Goal: Task Accomplishment & Management: Manage account settings

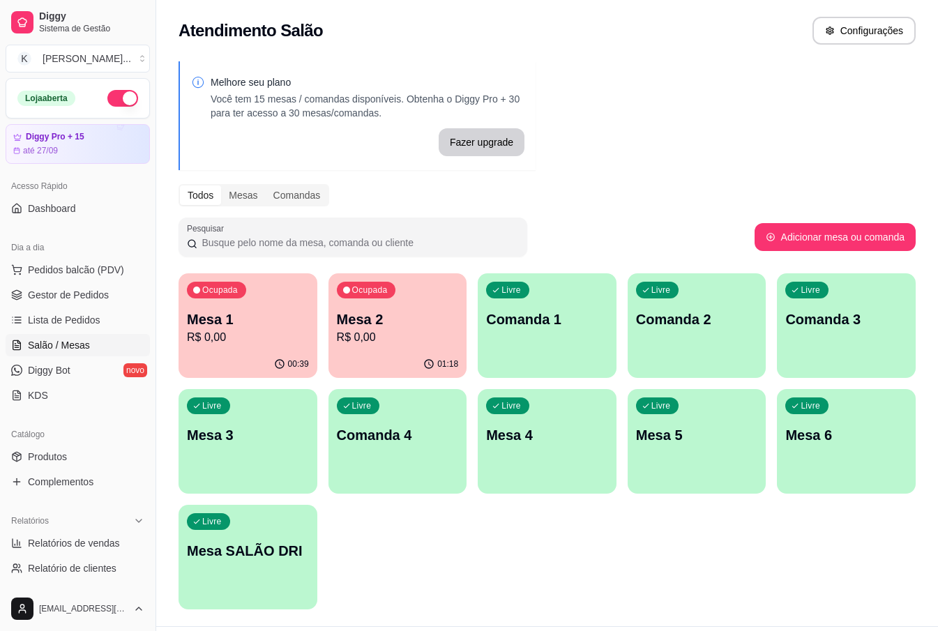
scroll to position [35, 0]
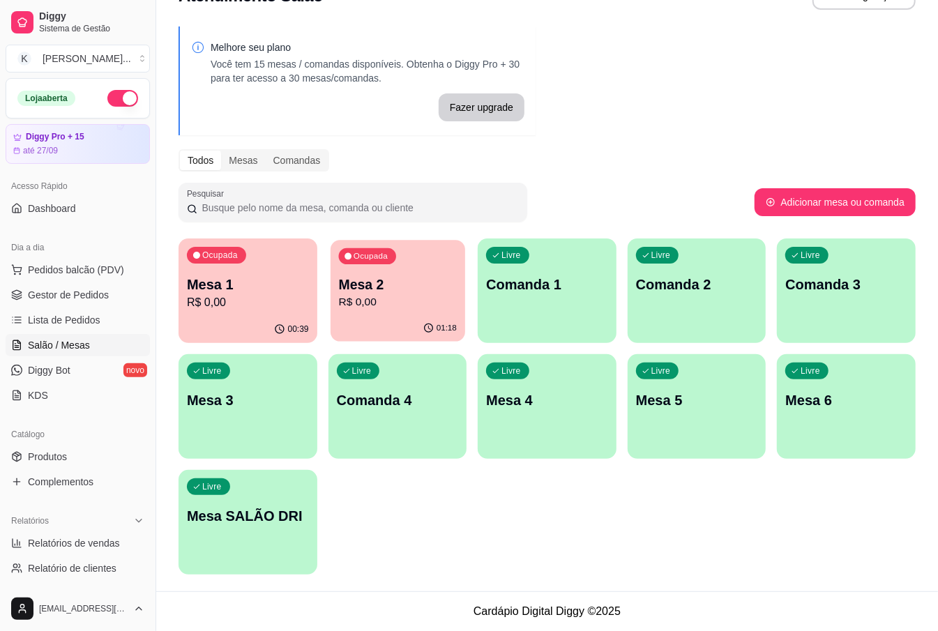
click at [381, 285] on p "Mesa 2" at bounding box center [397, 284] width 118 height 19
click at [296, 273] on div "Ocupada Mesa 1 R$ 0,00" at bounding box center [248, 277] width 139 height 77
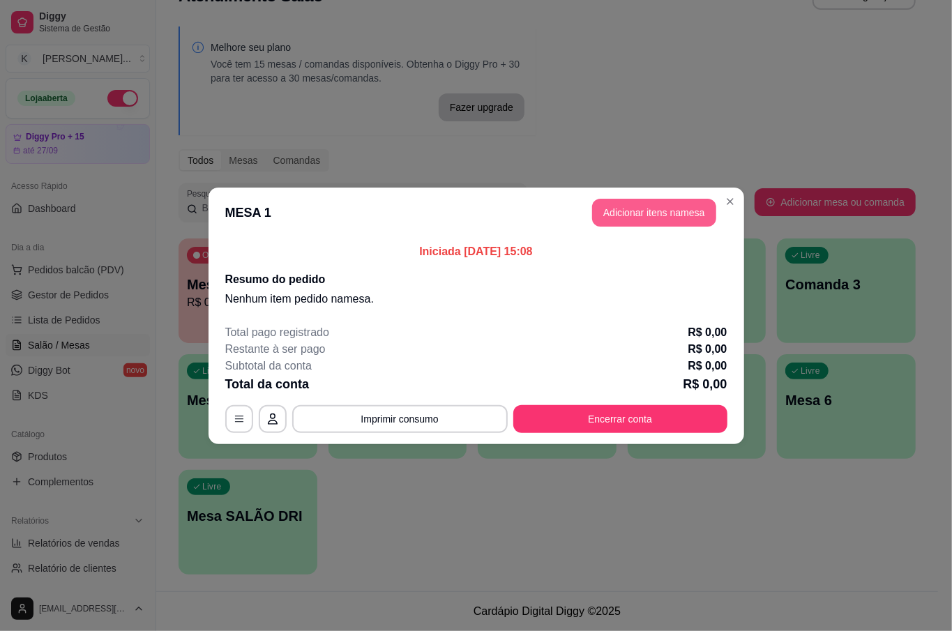
click at [645, 206] on button "Adicionar itens na mesa" at bounding box center [654, 213] width 124 height 28
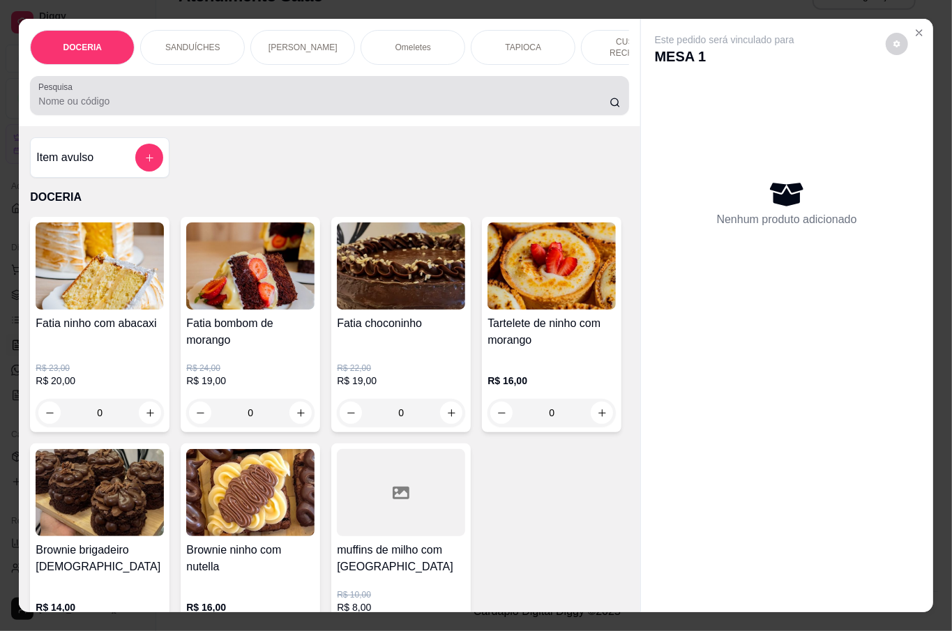
click at [261, 109] on div "Pesquisa" at bounding box center [329, 95] width 598 height 39
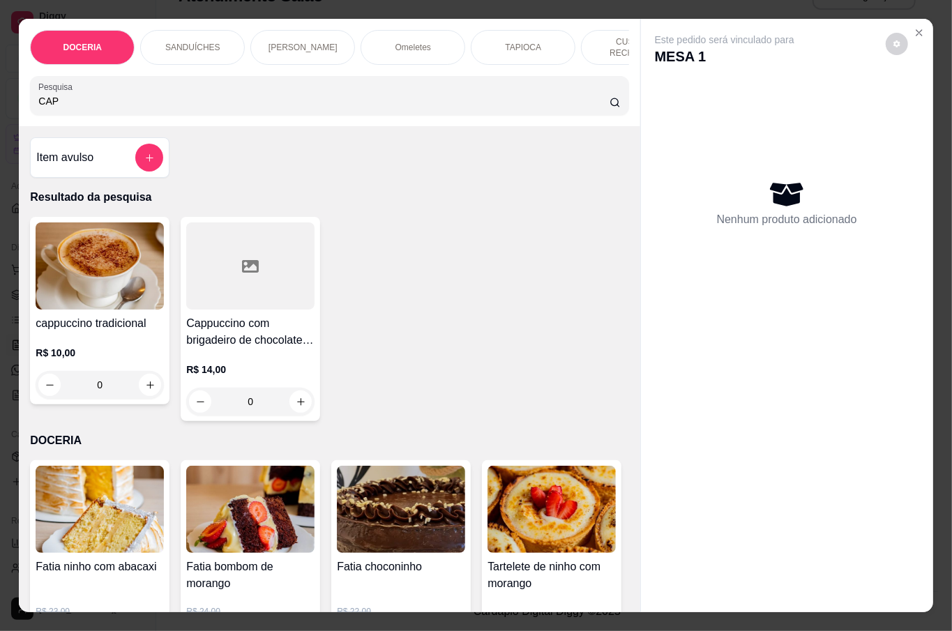
type input "CAP"
click at [135, 379] on div "0" at bounding box center [100, 385] width 128 height 28
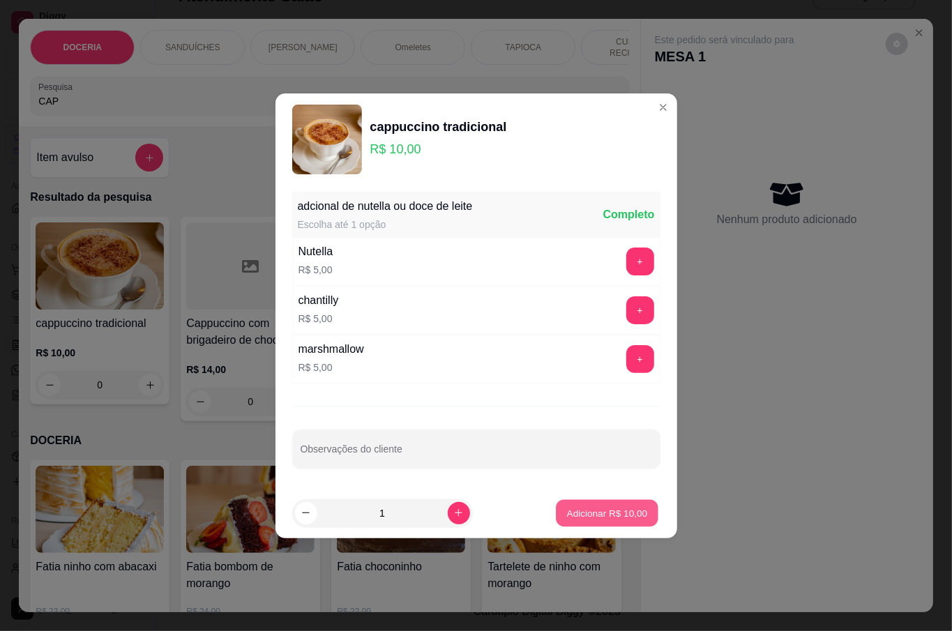
click at [620, 511] on p "Adicionar R$ 10,00" at bounding box center [607, 512] width 81 height 13
type input "1"
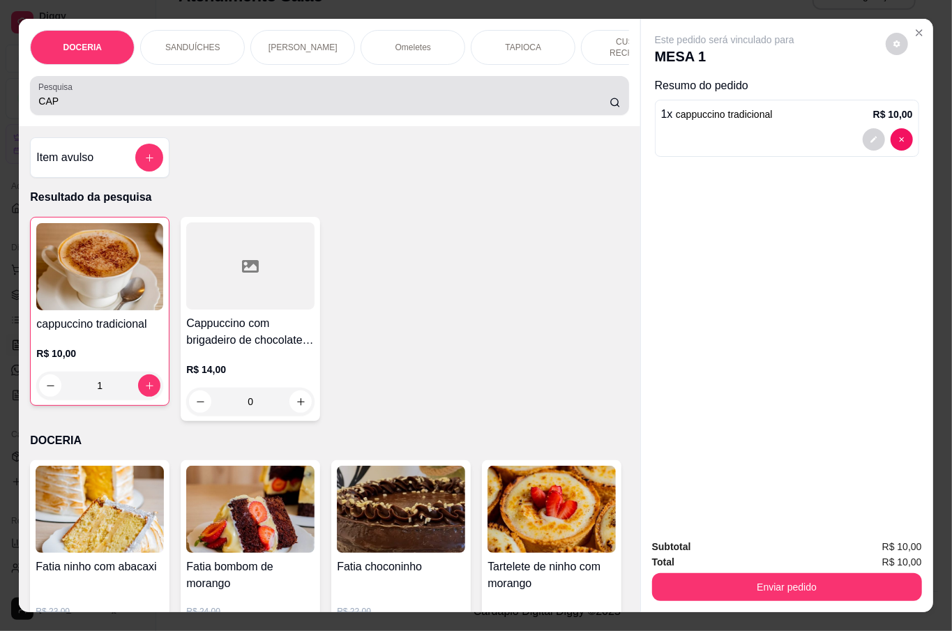
click at [101, 87] on div "CAP" at bounding box center [329, 96] width 582 height 28
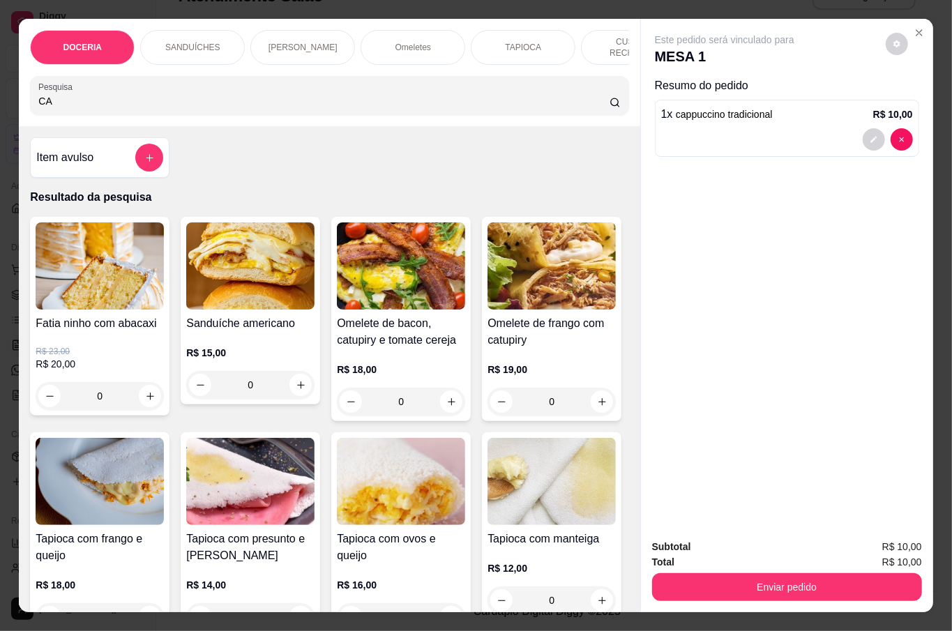
type input "C"
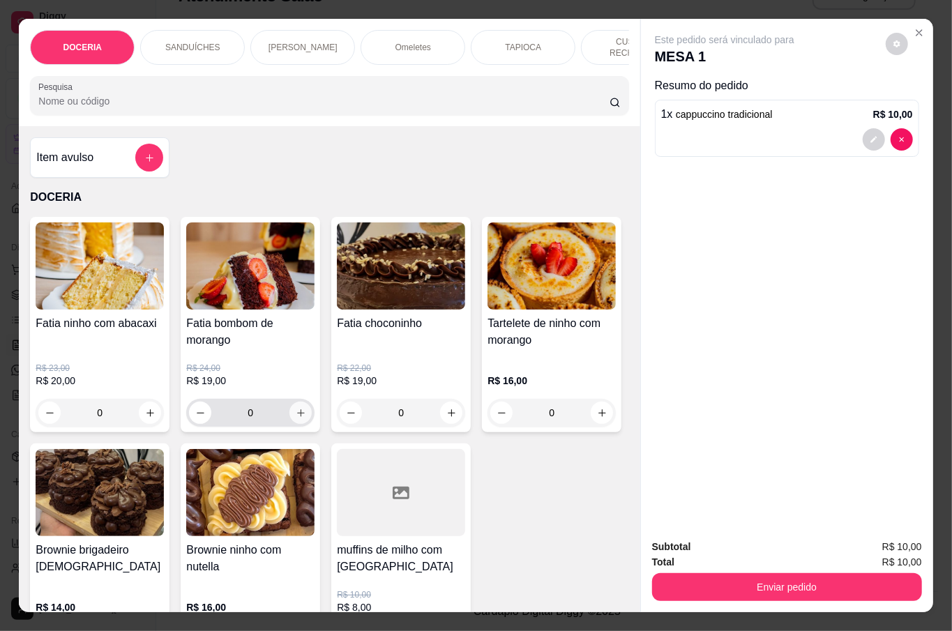
click at [296, 408] on icon "increase-product-quantity" at bounding box center [301, 413] width 10 height 10
type input "1"
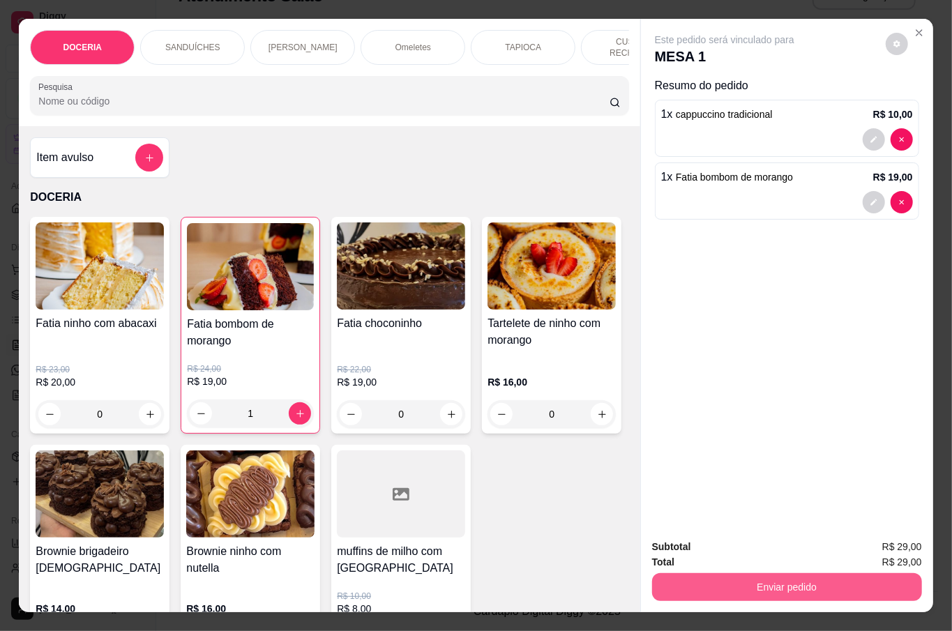
click at [784, 578] on button "Enviar pedido" at bounding box center [787, 587] width 270 height 28
click at [766, 550] on button "Não registrar e enviar pedido" at bounding box center [739, 547] width 141 height 26
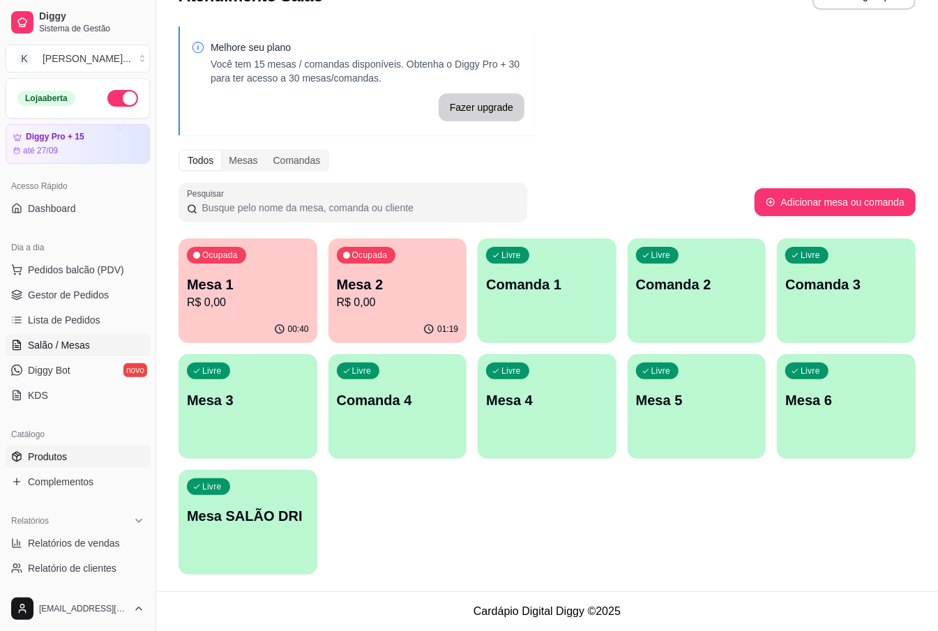
click at [63, 458] on span "Produtos" at bounding box center [47, 457] width 39 height 14
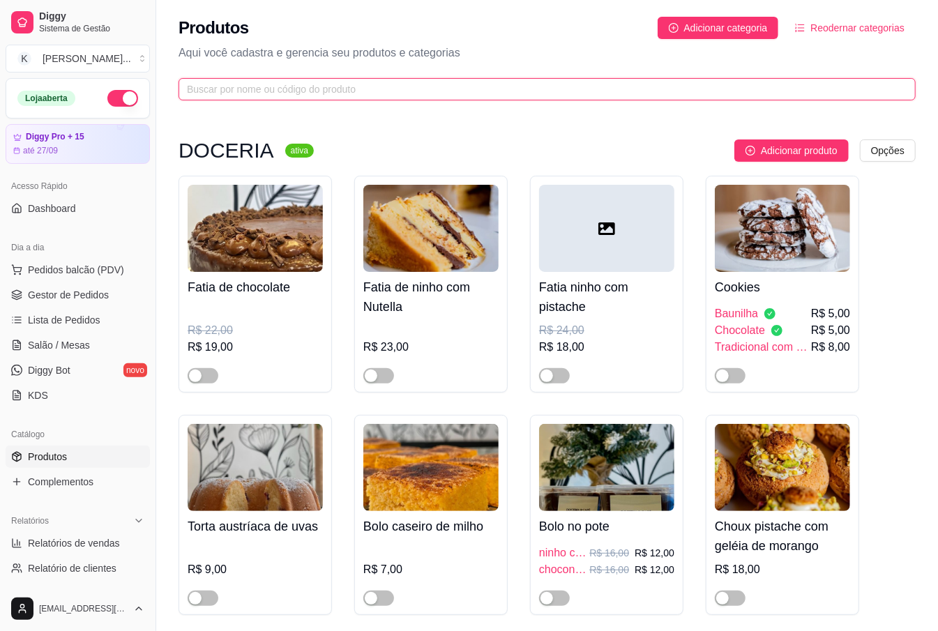
click at [229, 84] on input "text" at bounding box center [541, 89] width 709 height 15
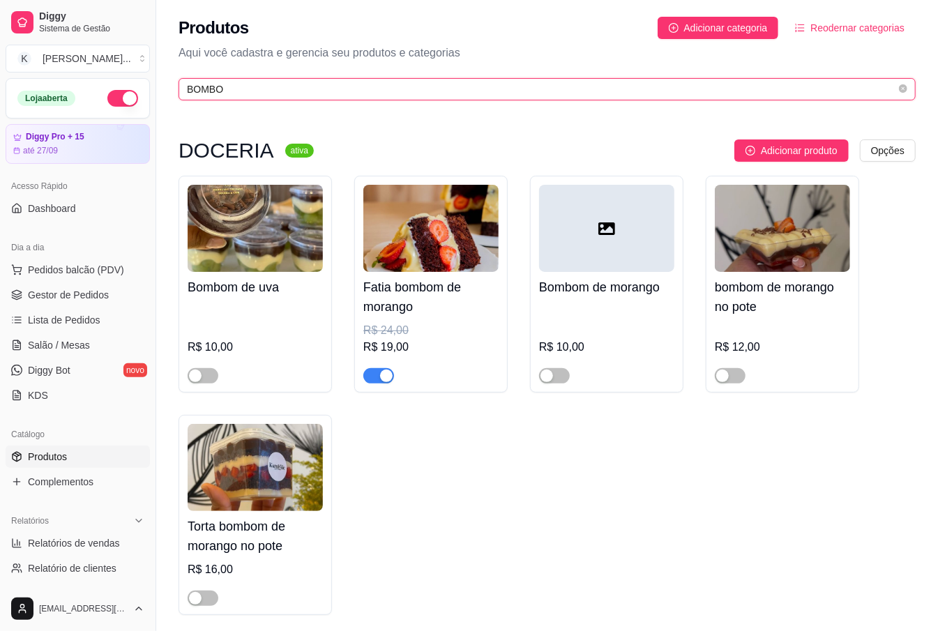
type input "BOMBO"
click at [385, 375] on div "button" at bounding box center [386, 376] width 13 height 13
drag, startPoint x: 391, startPoint y: 575, endPoint x: 767, endPoint y: 578, distance: 375.9
click at [397, 559] on div "Bombom de uva R$ 10,00 Fatia bombom de morango R$ 24,00 R$ 19,00 Bombom de mora…" at bounding box center [547, 395] width 737 height 439
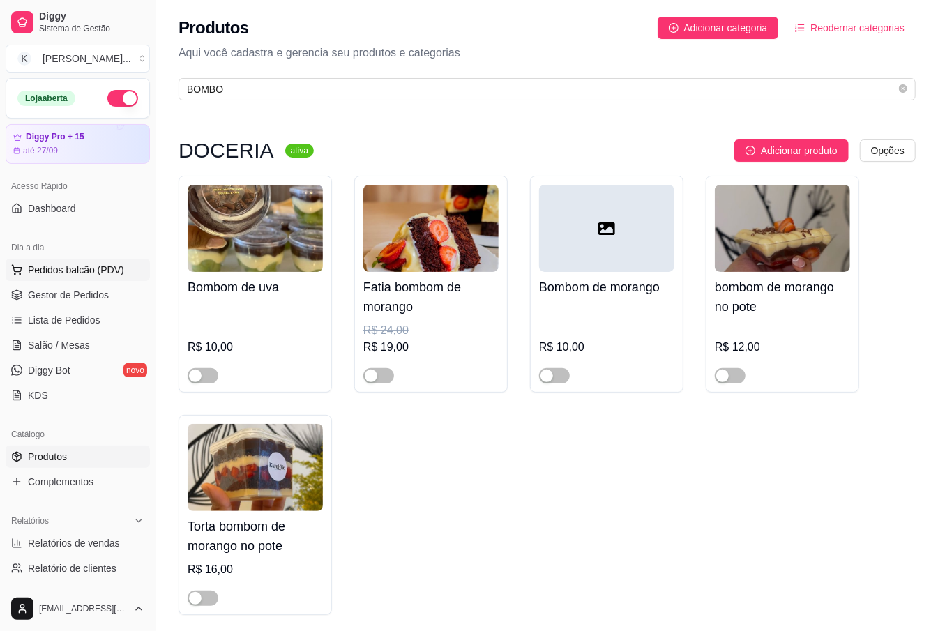
click at [106, 263] on span "Pedidos balcão (PDV)" at bounding box center [76, 270] width 96 height 14
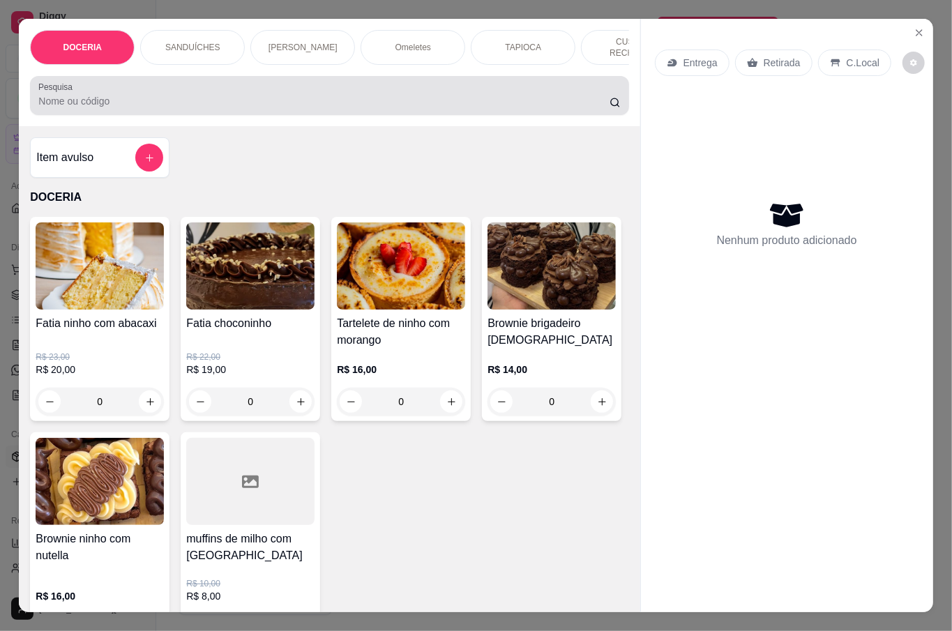
click at [319, 84] on div at bounding box center [329, 96] width 582 height 28
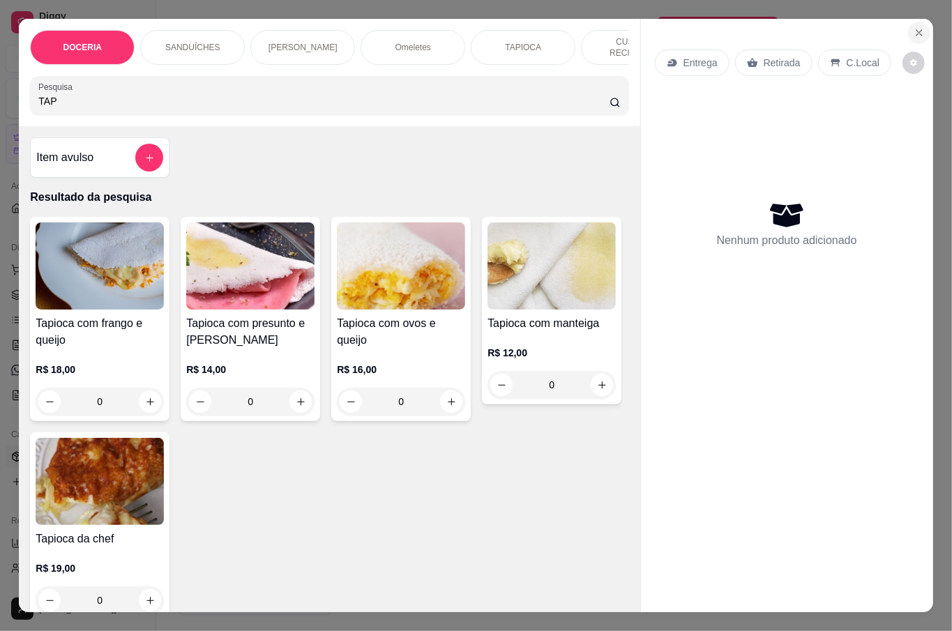
type input "TAP"
click at [914, 27] on icon "Close" at bounding box center [919, 32] width 11 height 11
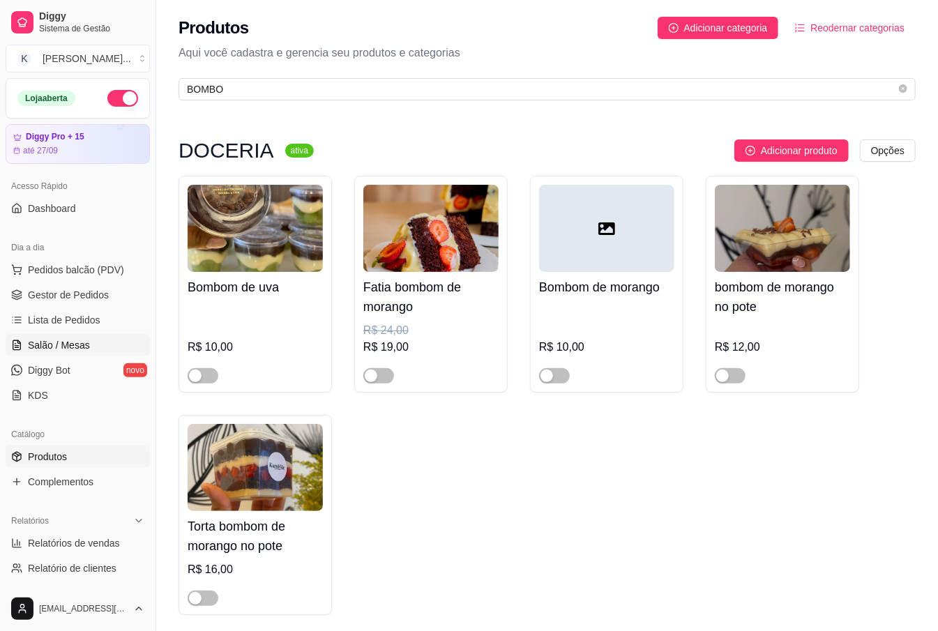
click at [71, 351] on span "Salão / Mesas" at bounding box center [59, 345] width 62 height 14
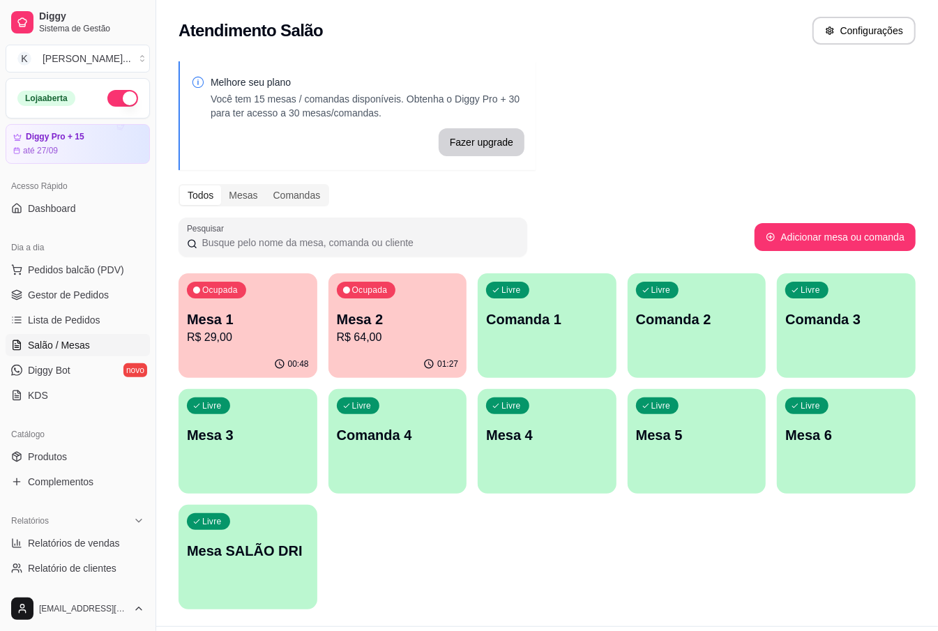
click at [339, 338] on p "R$ 64,00" at bounding box center [398, 337] width 122 height 17
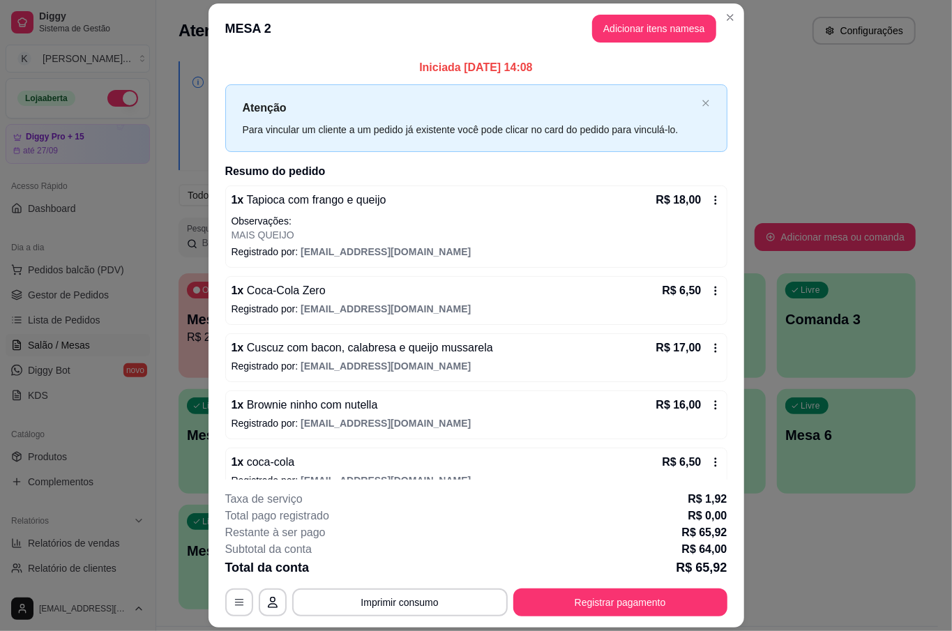
scroll to position [24, 0]
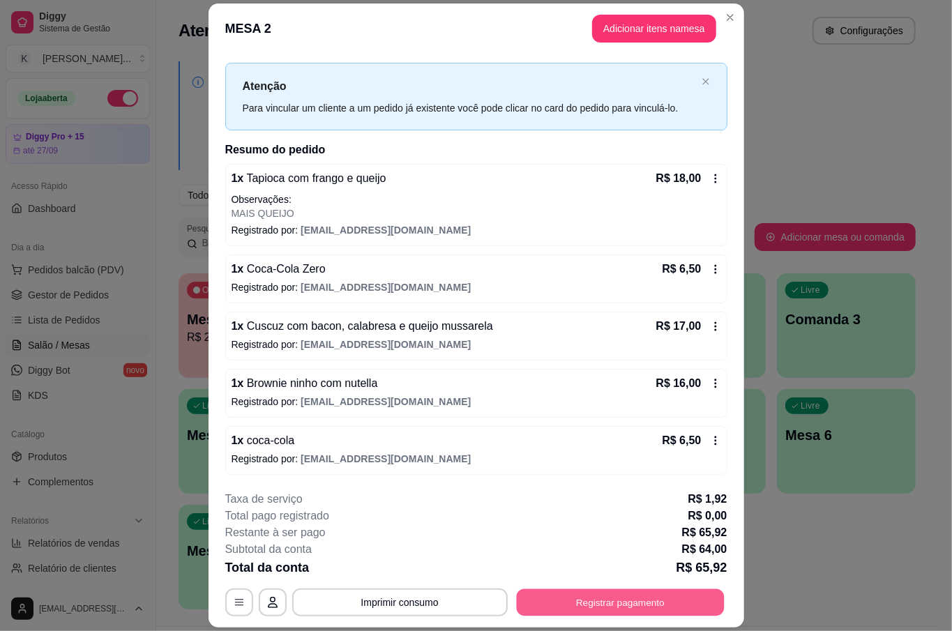
click at [640, 594] on button "Registrar pagamento" at bounding box center [620, 602] width 208 height 27
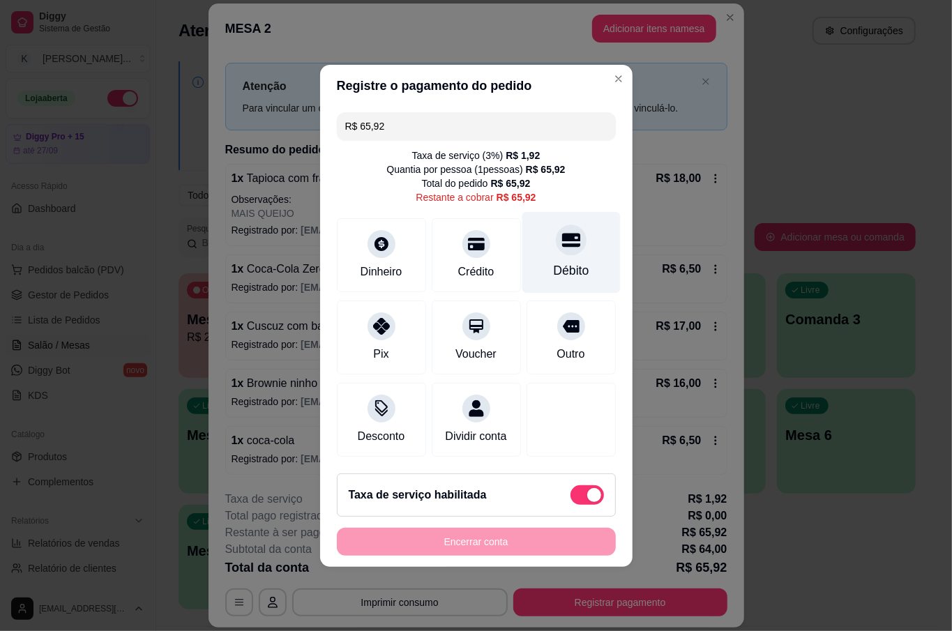
click at [575, 243] on div "Débito" at bounding box center [571, 252] width 98 height 82
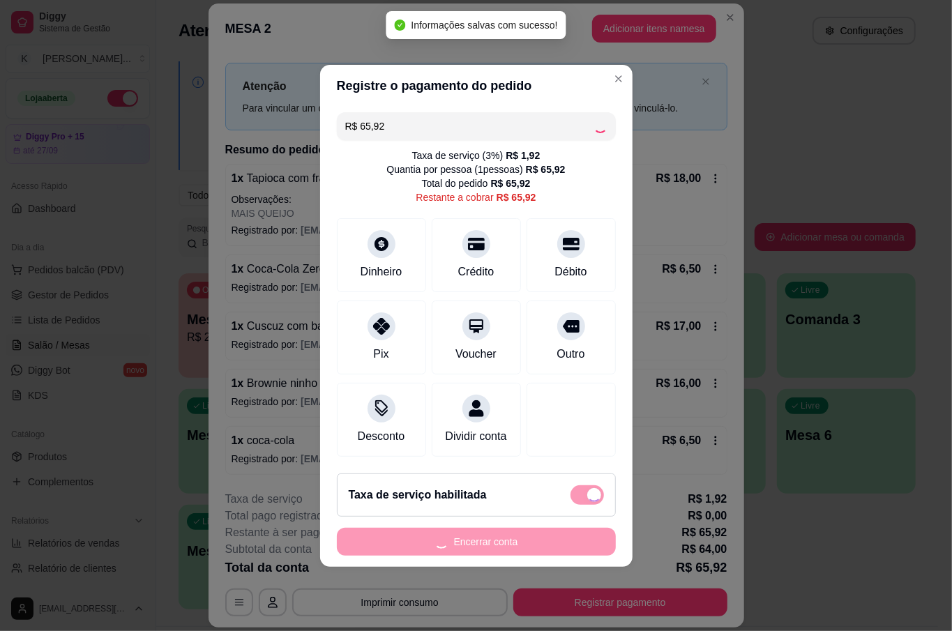
type input "R$ 0,00"
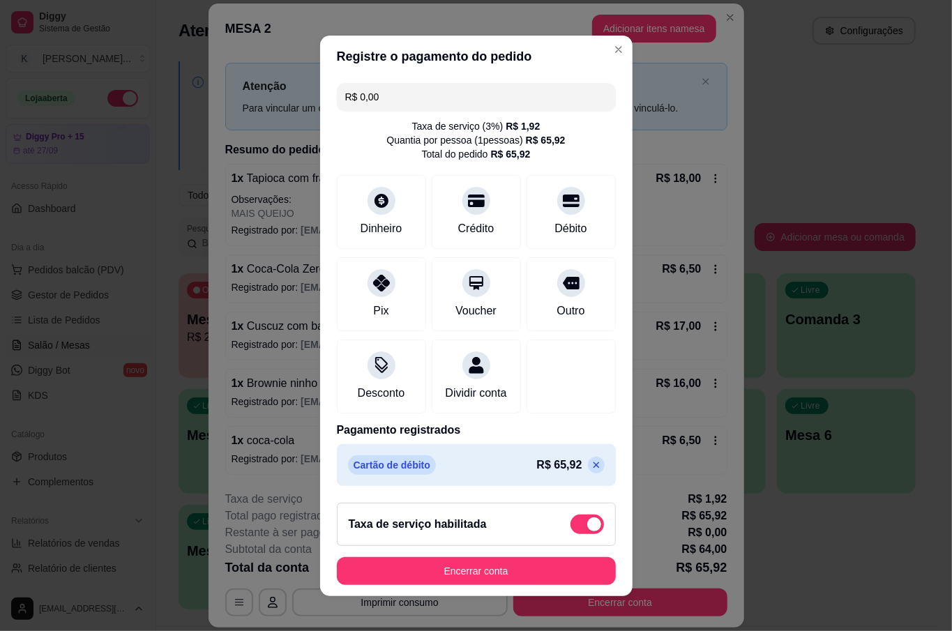
click at [543, 555] on footer "Taxa de serviço habilitada Encerrar conta" at bounding box center [476, 544] width 312 height 105
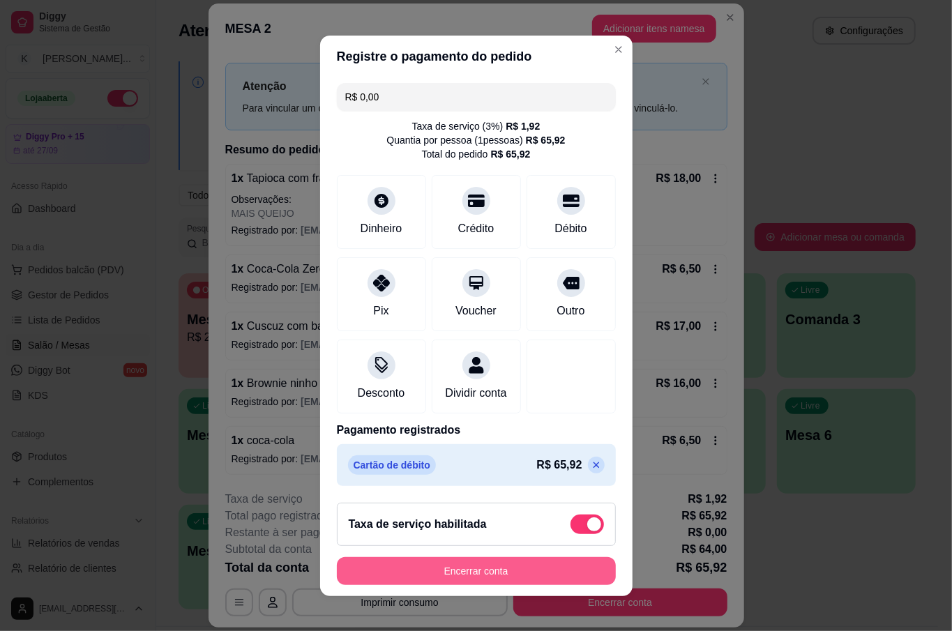
click at [544, 561] on button "Encerrar conta" at bounding box center [476, 571] width 279 height 28
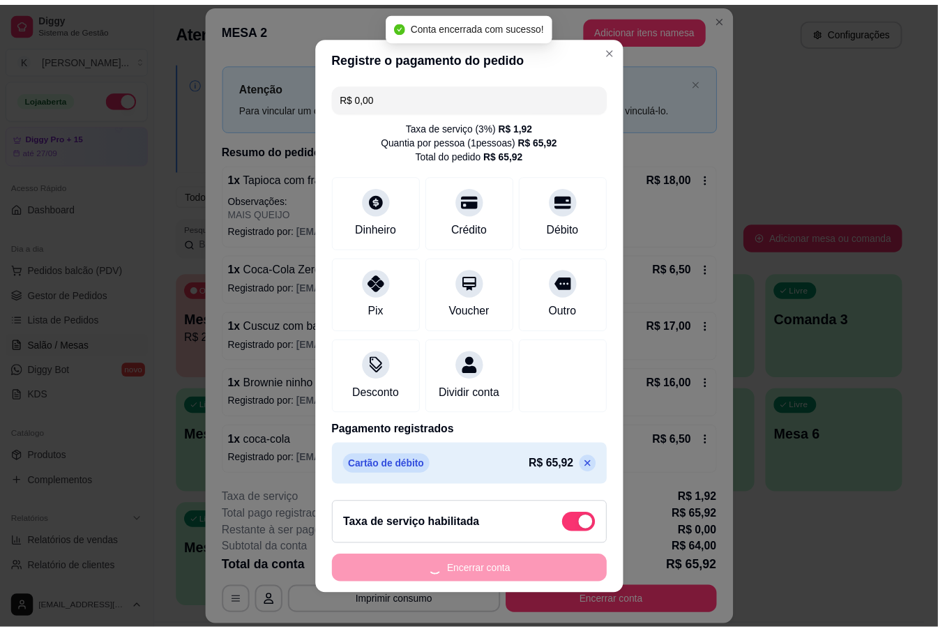
scroll to position [0, 0]
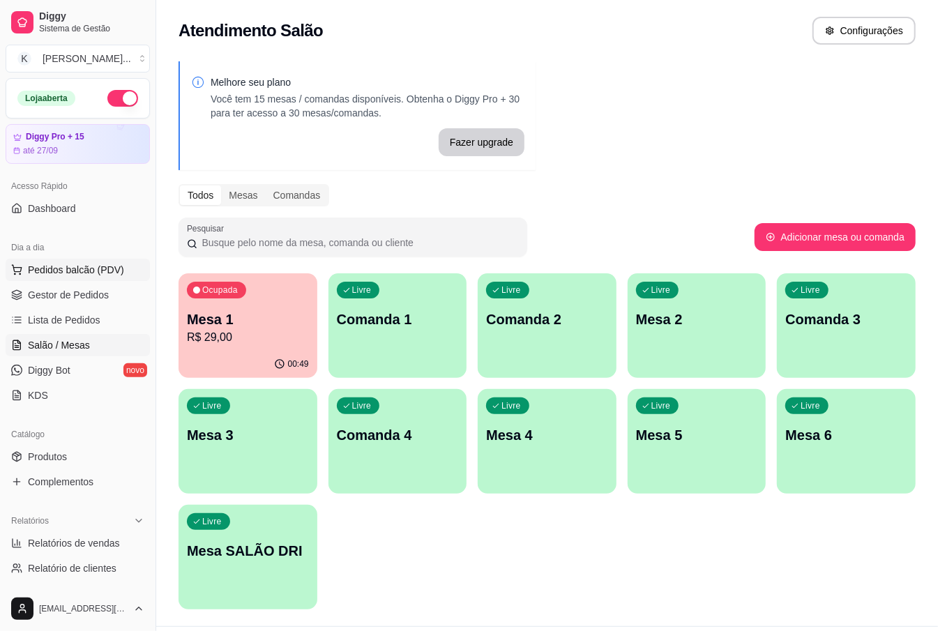
click at [70, 265] on span "Pedidos balcão (PDV)" at bounding box center [76, 270] width 96 height 14
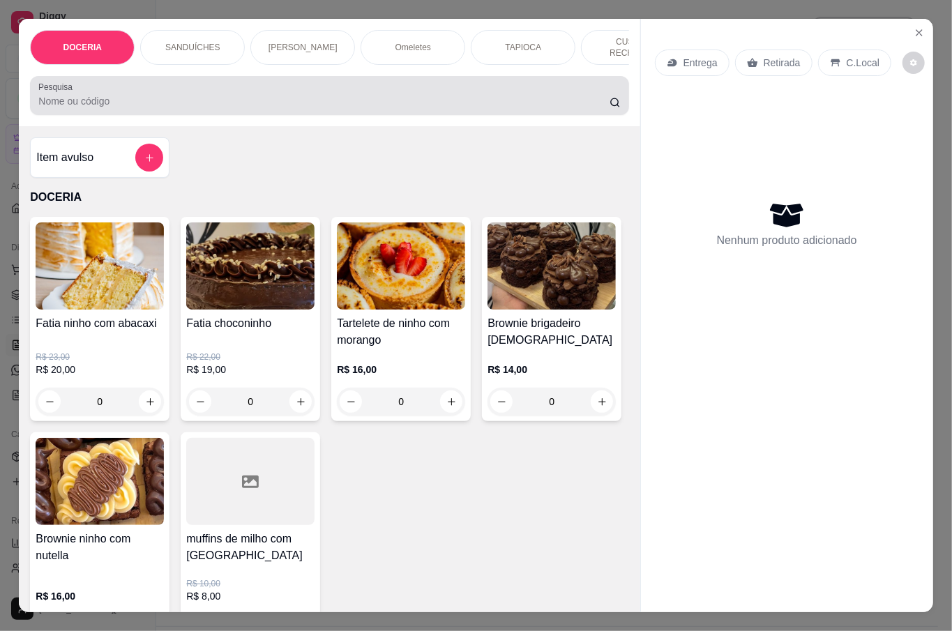
click at [264, 96] on input "Pesquisa" at bounding box center [323, 101] width 571 height 14
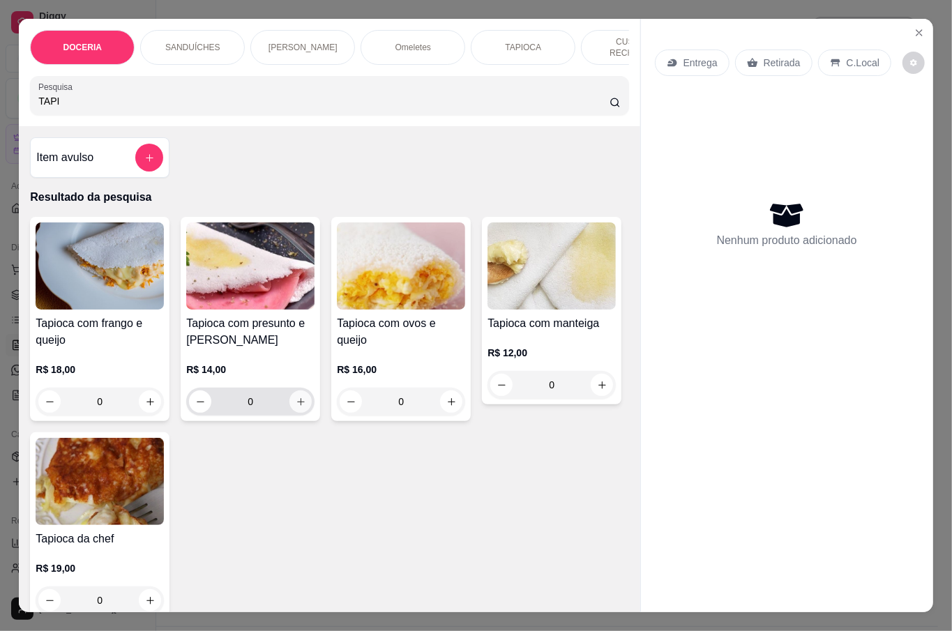
type input "TAPI"
click at [297, 399] on icon "increase-product-quantity" at bounding box center [301, 402] width 8 height 8
type input "1"
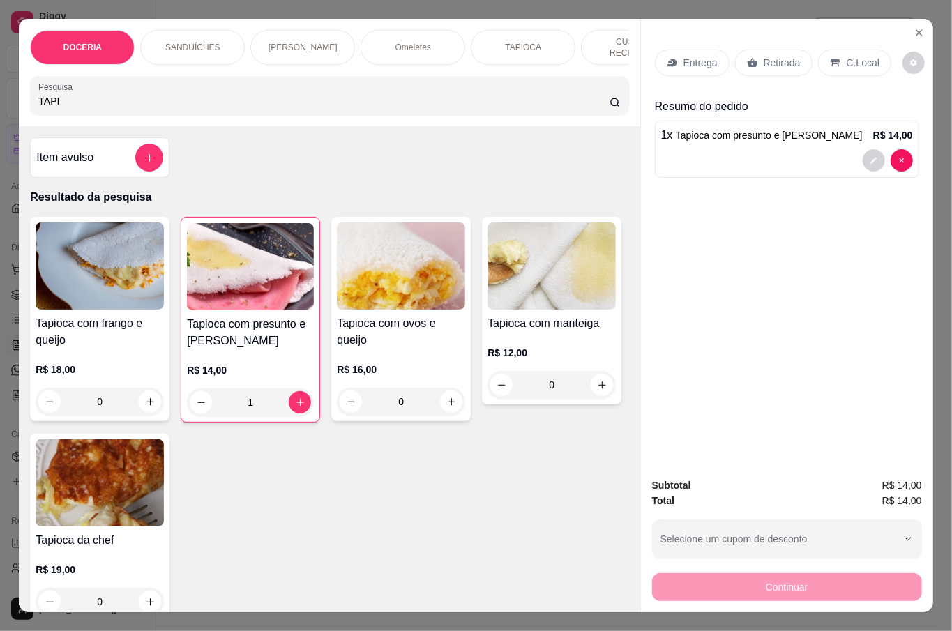
drag, startPoint x: 834, startPoint y: 52, endPoint x: 871, endPoint y: 239, distance: 190.5
click at [835, 52] on div "C.Local" at bounding box center [854, 63] width 73 height 27
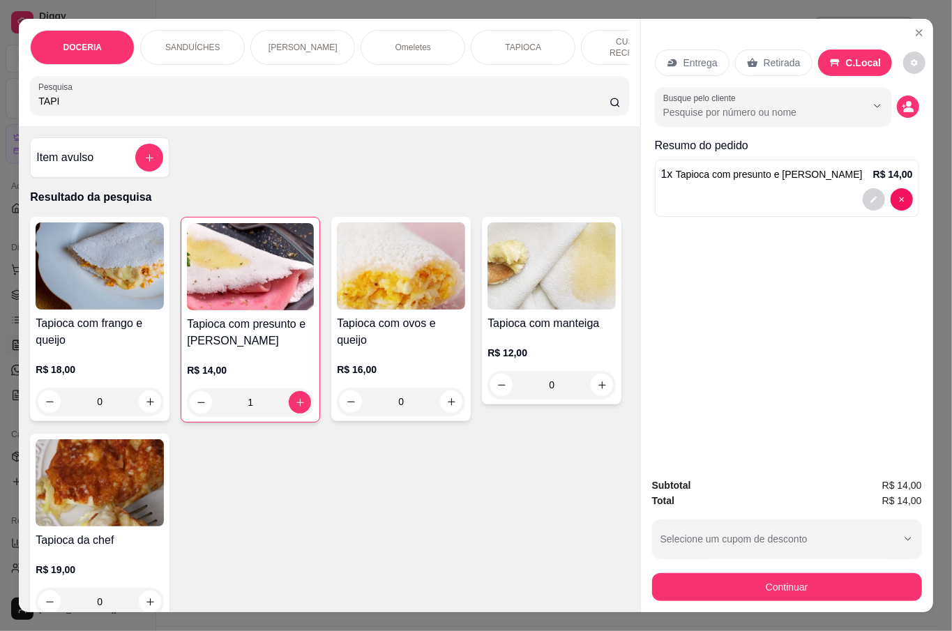
click at [845, 573] on button "Continuar" at bounding box center [787, 587] width 270 height 28
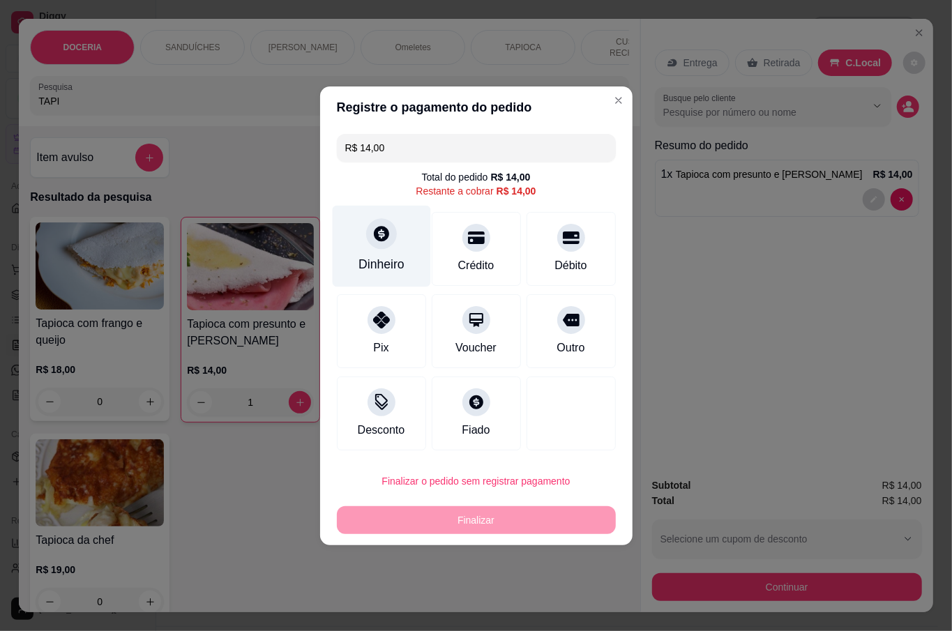
click at [392, 230] on div at bounding box center [381, 233] width 31 height 31
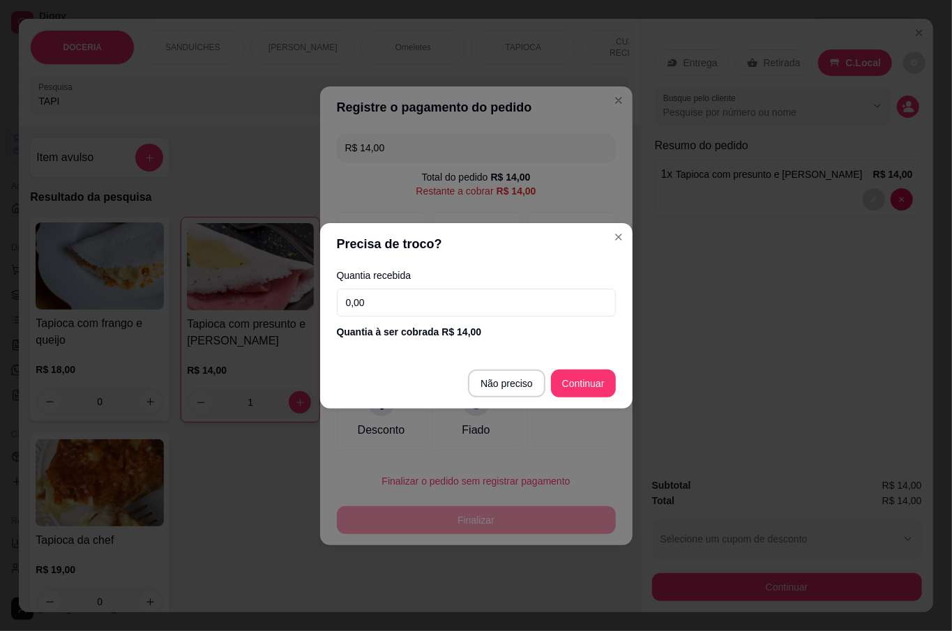
click at [453, 302] on input "0,00" at bounding box center [476, 303] width 279 height 28
type input "15,00"
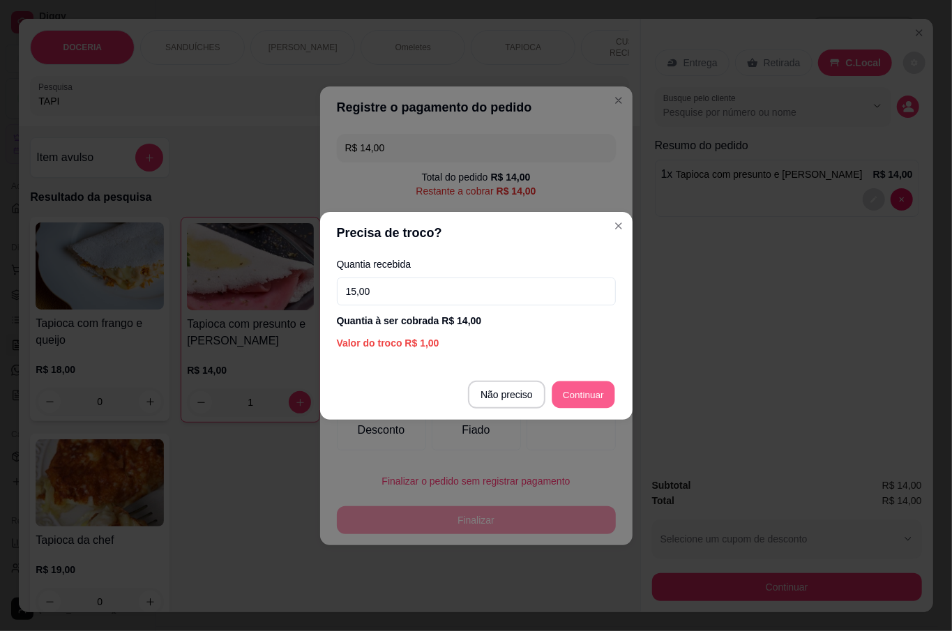
type input "R$ 0,00"
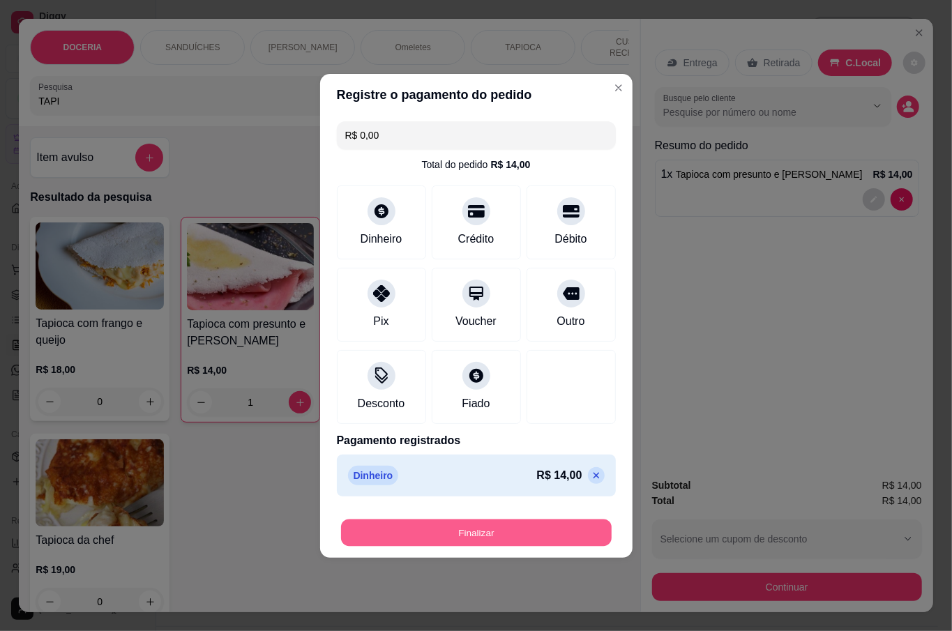
click at [558, 528] on button "Finalizar" at bounding box center [476, 532] width 271 height 27
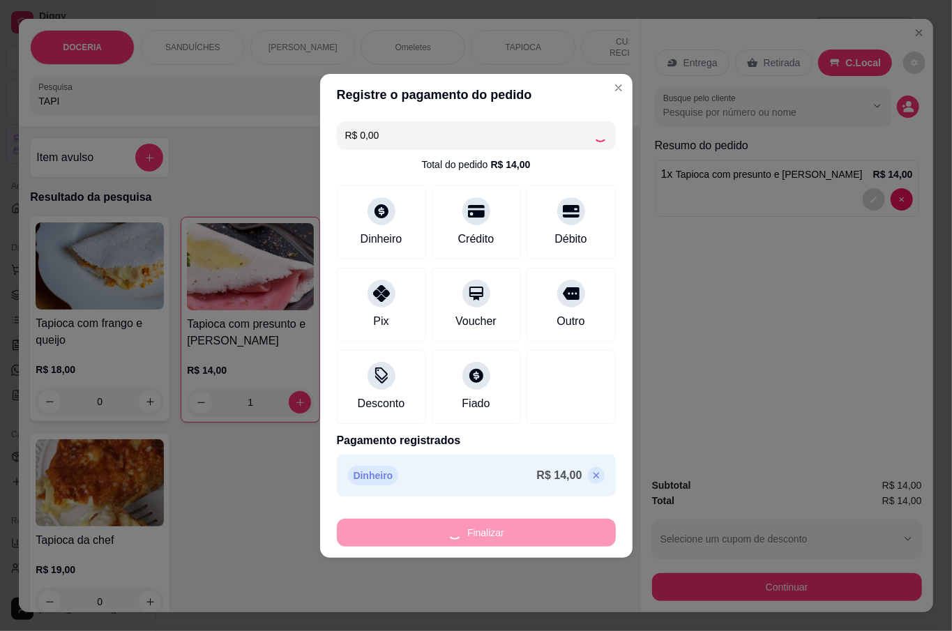
type input "0"
type input "-R$ 14,00"
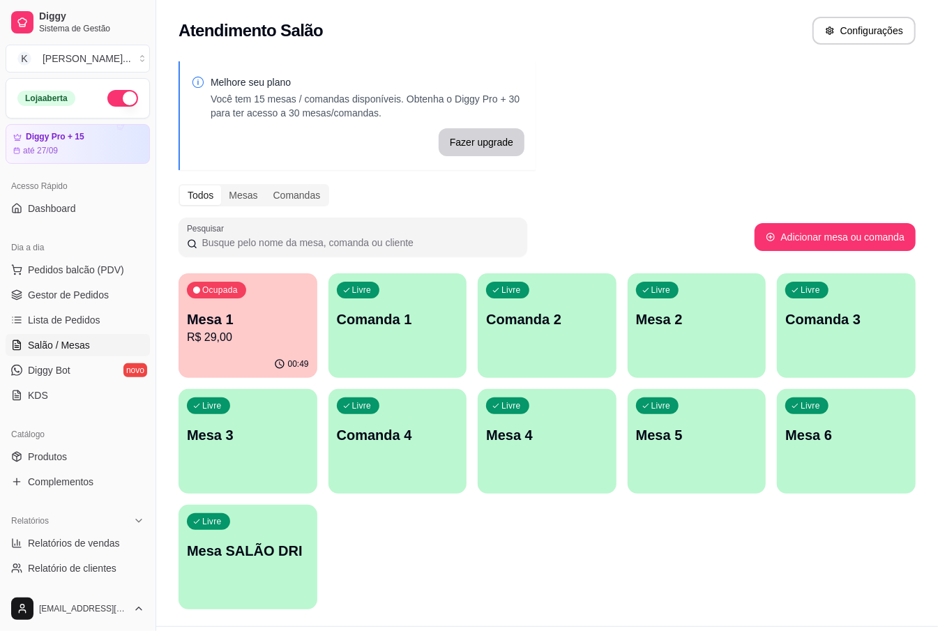
drag, startPoint x: 576, startPoint y: 513, endPoint x: 533, endPoint y: 501, distance: 45.0
click at [576, 512] on div "Ocupada Mesa 1 R$ 29,00 00:49 Livre Comanda 1 Livre Comanda 2 Livre Mesa 2 Livr…" at bounding box center [547, 441] width 737 height 336
click at [207, 315] on p "Mesa 1" at bounding box center [248, 319] width 118 height 19
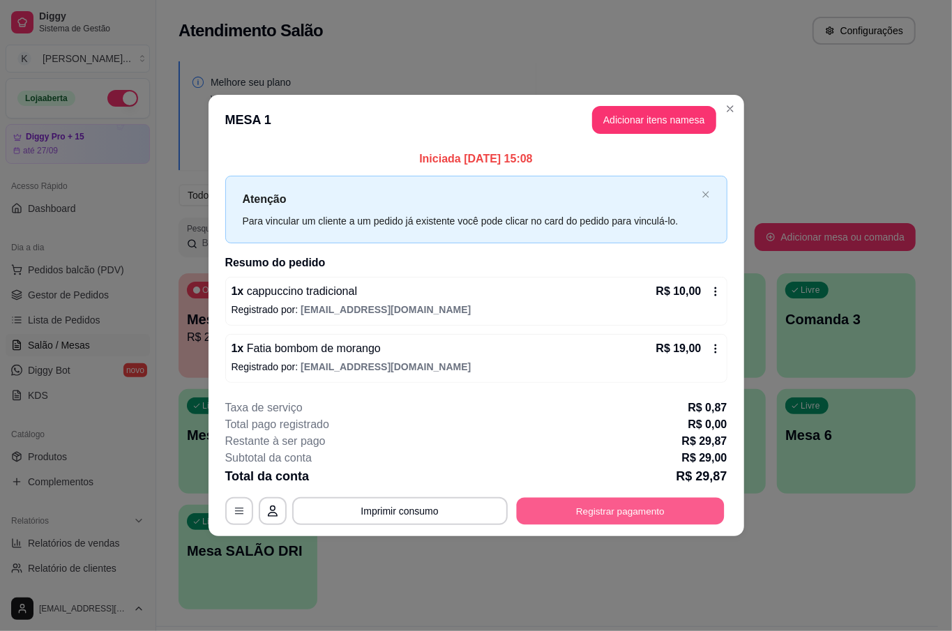
click at [600, 517] on button "Registrar pagamento" at bounding box center [620, 511] width 208 height 27
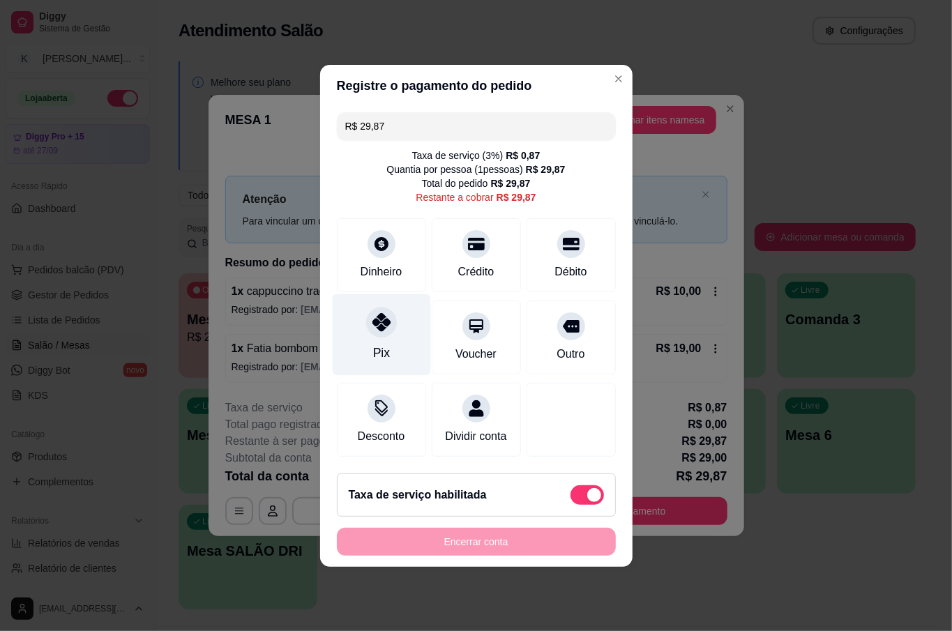
click at [399, 340] on div "Pix" at bounding box center [381, 335] width 98 height 82
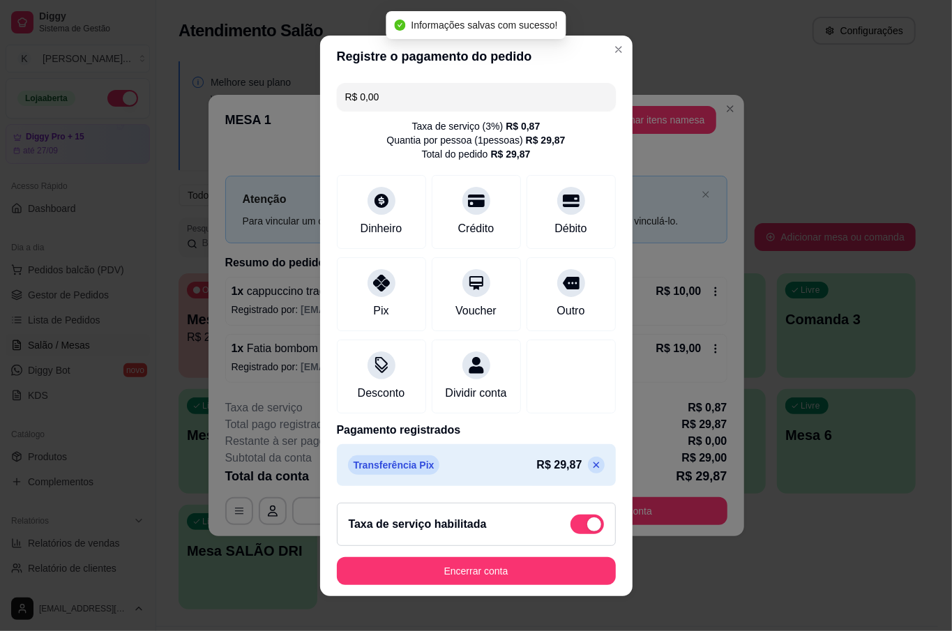
type input "R$ 0,00"
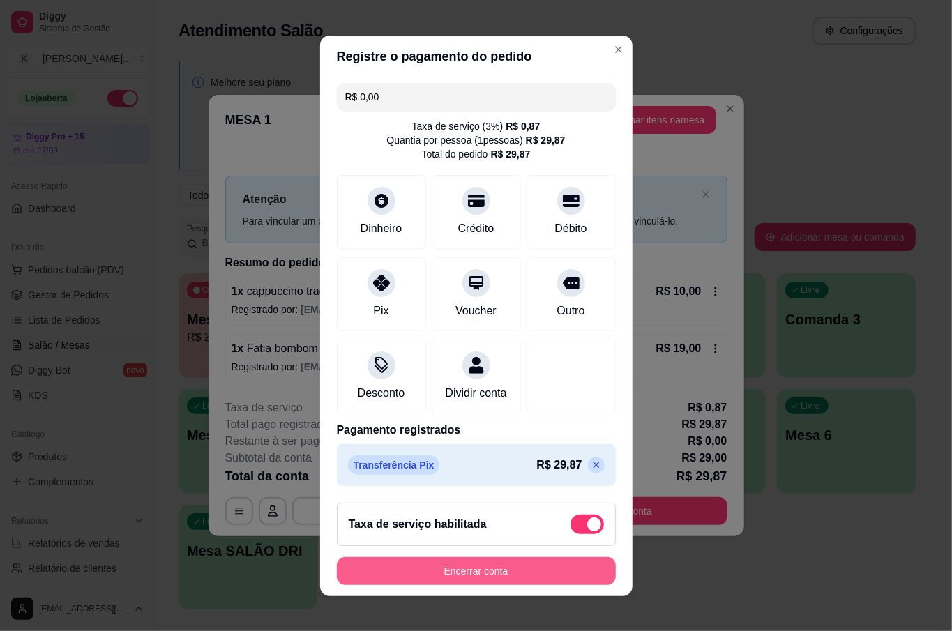
click at [504, 565] on button "Encerrar conta" at bounding box center [476, 571] width 279 height 28
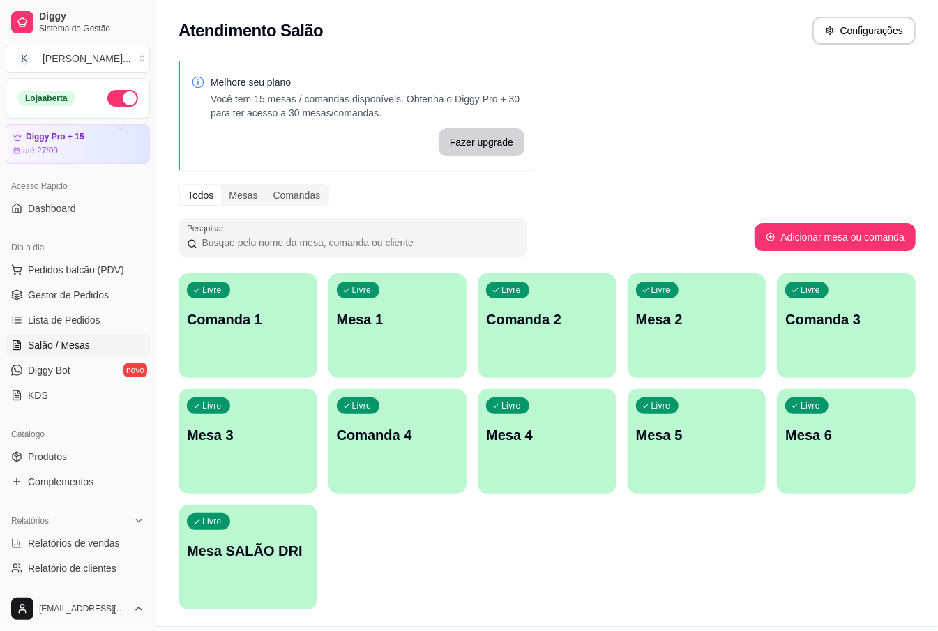
drag, startPoint x: 67, startPoint y: 294, endPoint x: 104, endPoint y: 308, distance: 39.5
click at [66, 294] on span "Gestor de Pedidos" at bounding box center [68, 295] width 81 height 14
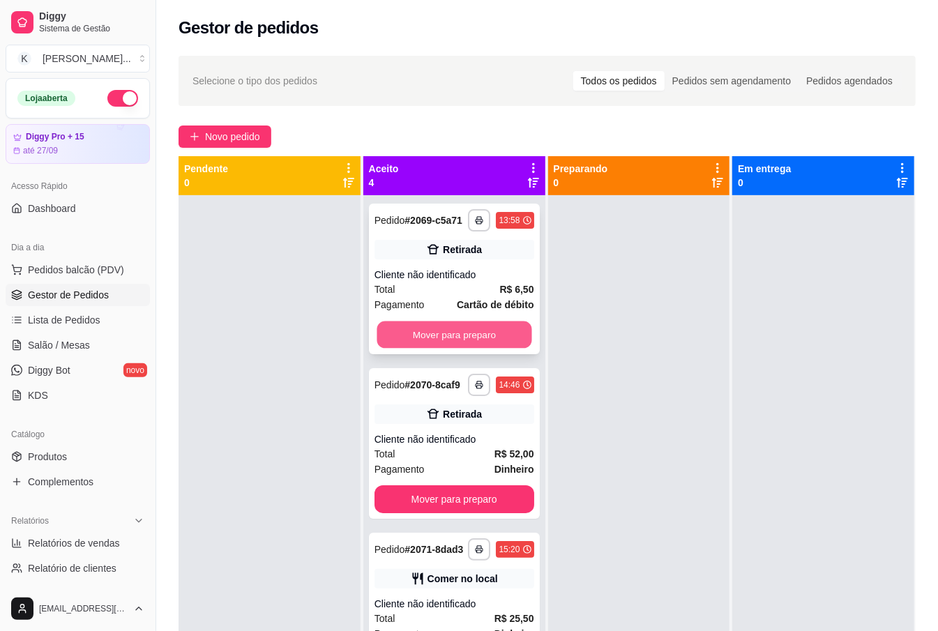
click at [495, 349] on button "Mover para preparo" at bounding box center [454, 335] width 155 height 27
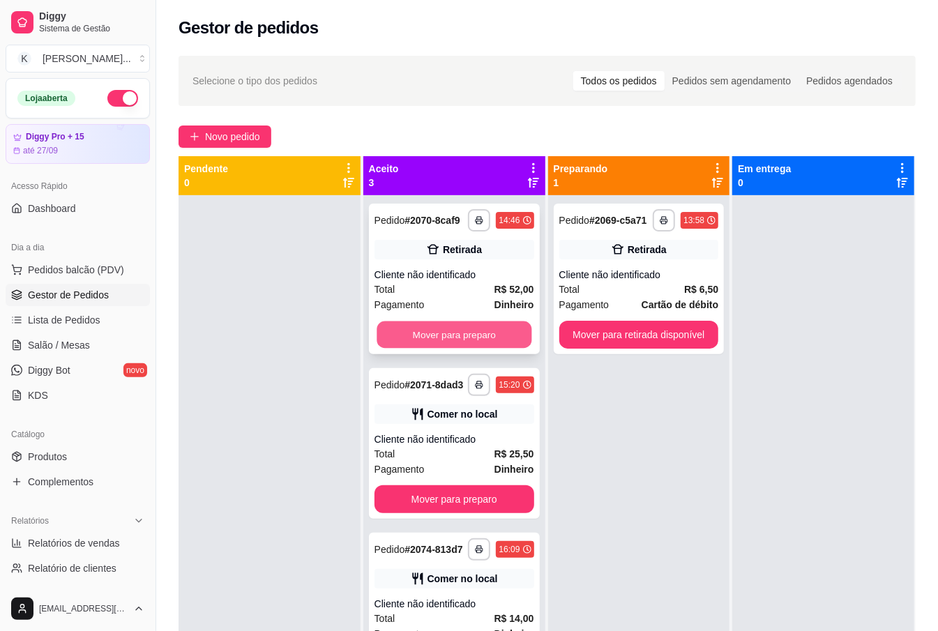
click at [481, 332] on button "Mover para preparo" at bounding box center [454, 335] width 155 height 27
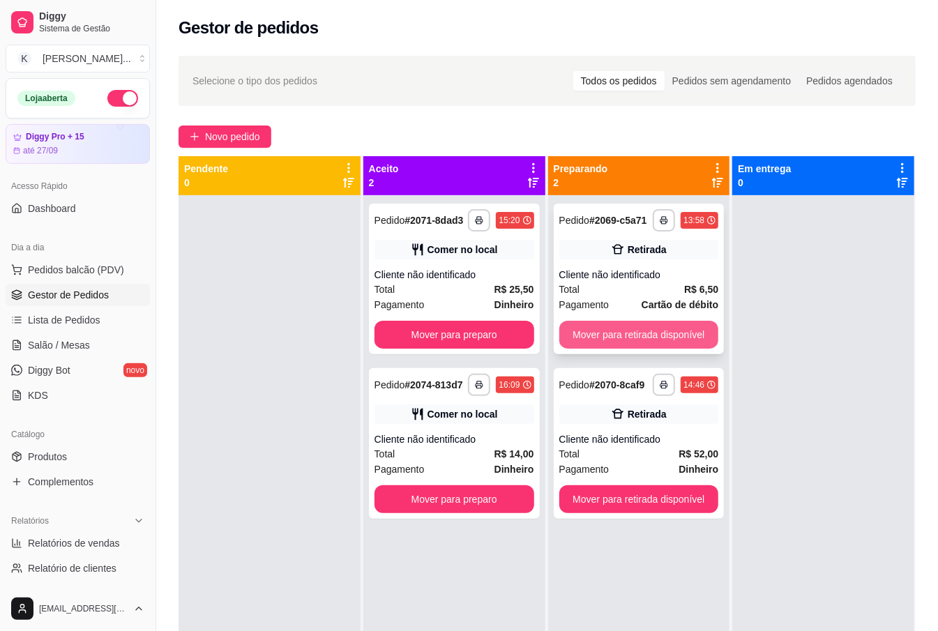
click at [568, 339] on button "Mover para retirada disponível" at bounding box center [639, 335] width 160 height 28
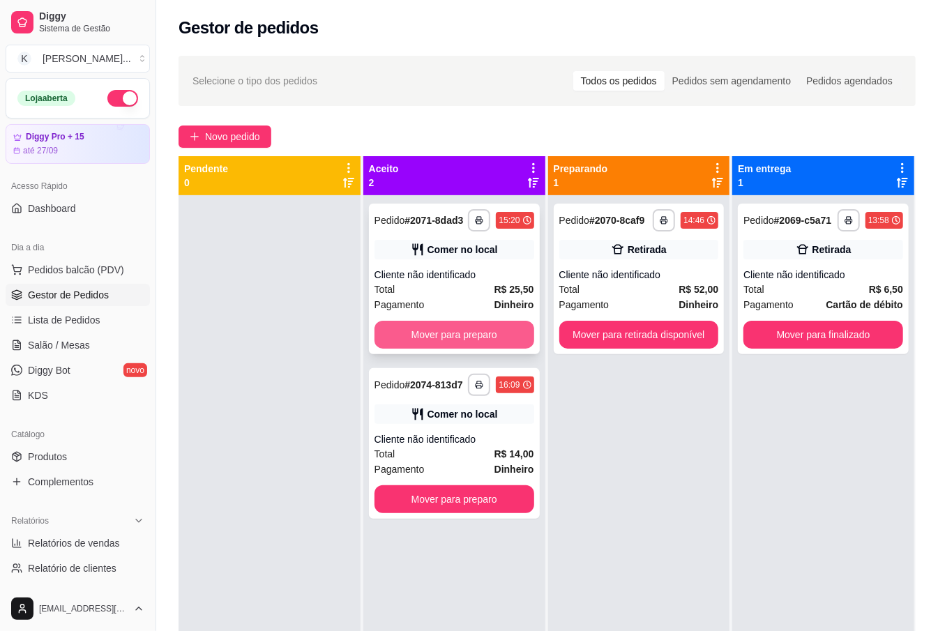
click at [498, 346] on button "Mover para preparo" at bounding box center [455, 335] width 160 height 28
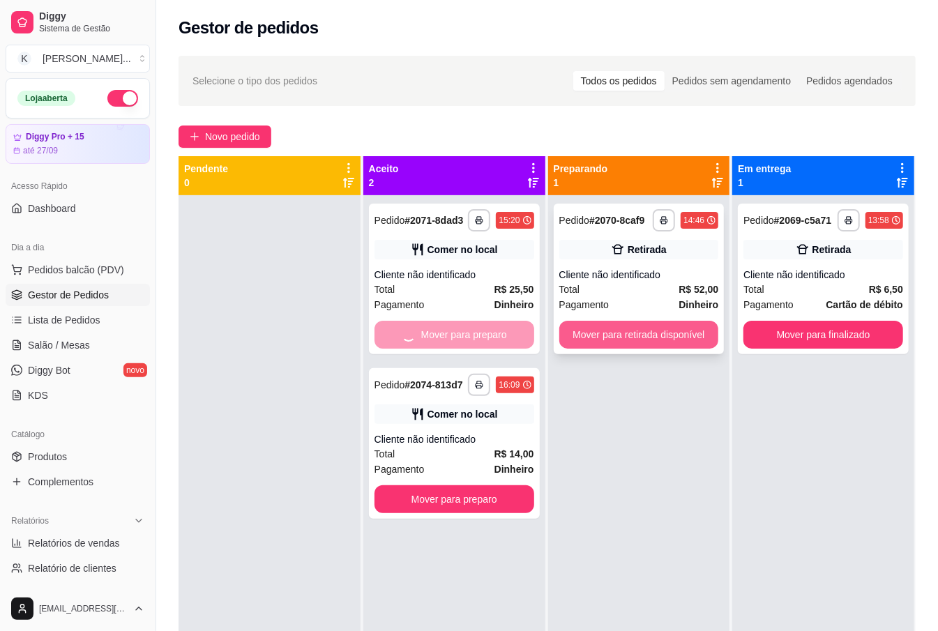
click at [582, 335] on button "Mover para retirada disponível" at bounding box center [639, 335] width 160 height 28
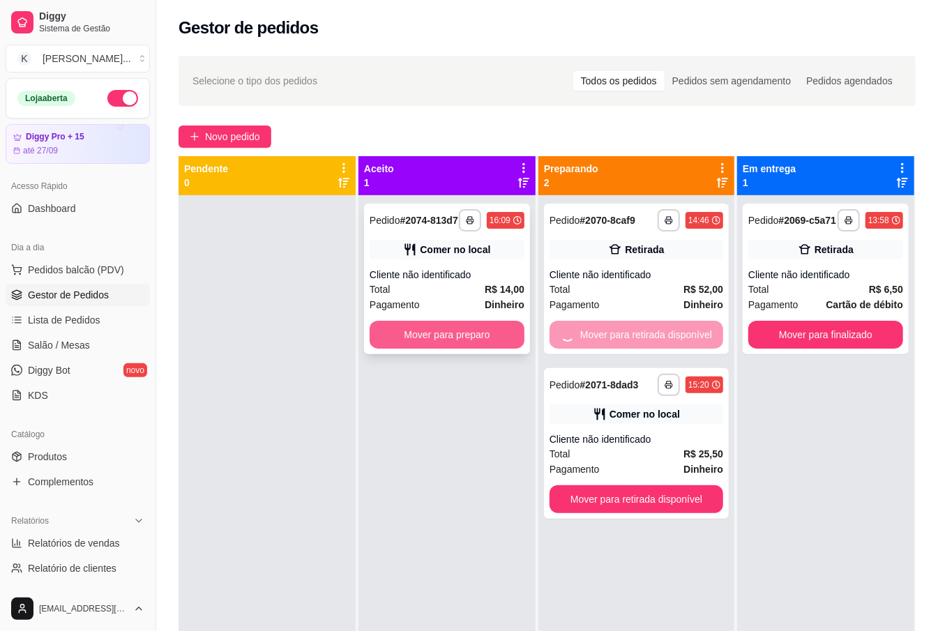
click at [509, 345] on button "Mover para preparo" at bounding box center [447, 335] width 155 height 28
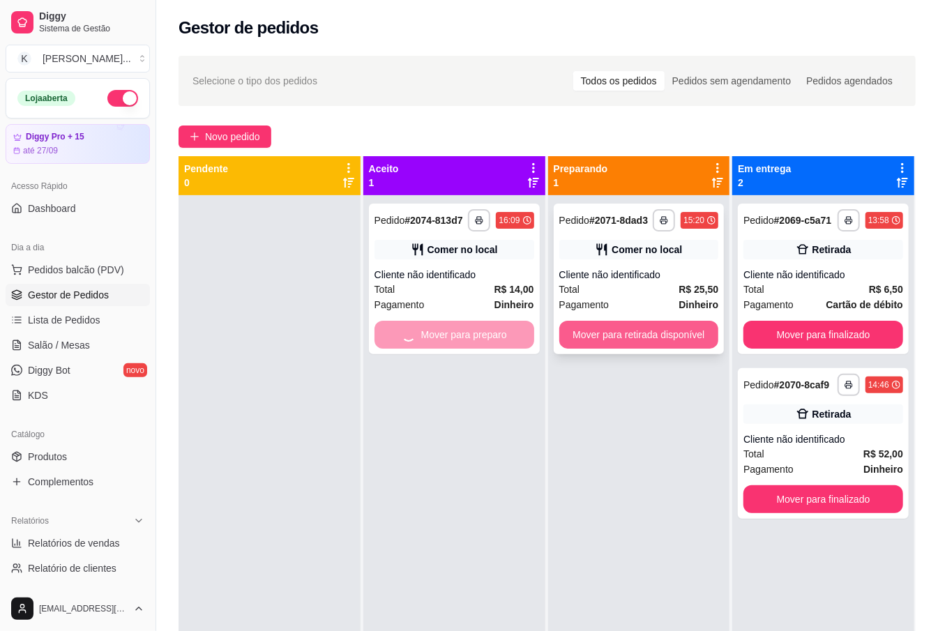
click at [679, 333] on button "Mover para retirada disponível" at bounding box center [639, 335] width 160 height 28
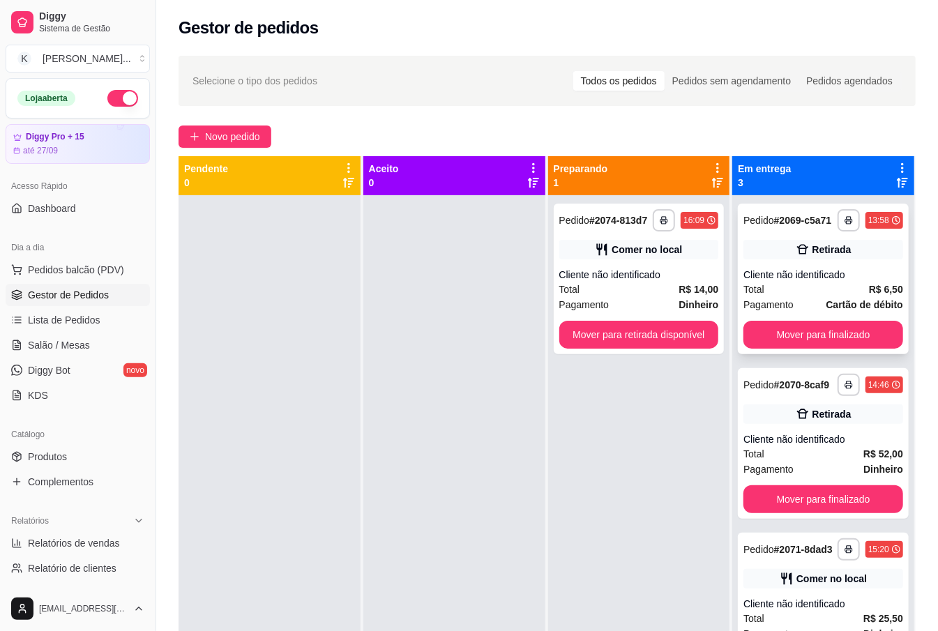
click at [799, 349] on div "**********" at bounding box center [823, 279] width 171 height 151
click at [695, 335] on button "Mover para retirada disponível" at bounding box center [639, 335] width 160 height 28
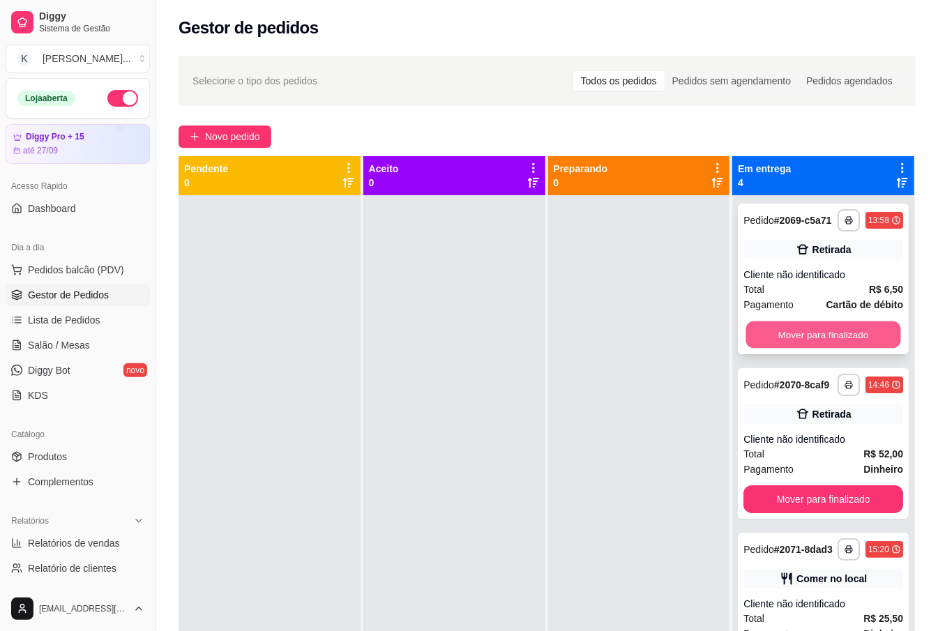
click at [779, 338] on button "Mover para finalizado" at bounding box center [823, 335] width 155 height 27
click at [812, 343] on button "Mover para finalizado" at bounding box center [823, 335] width 160 height 28
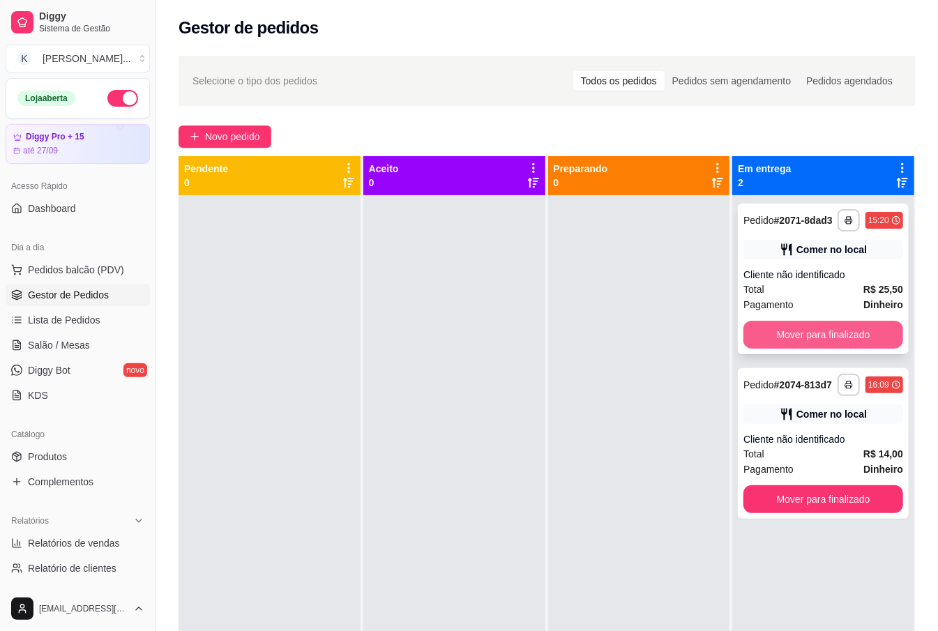
click at [784, 325] on button "Mover para finalizado" at bounding box center [823, 335] width 160 height 28
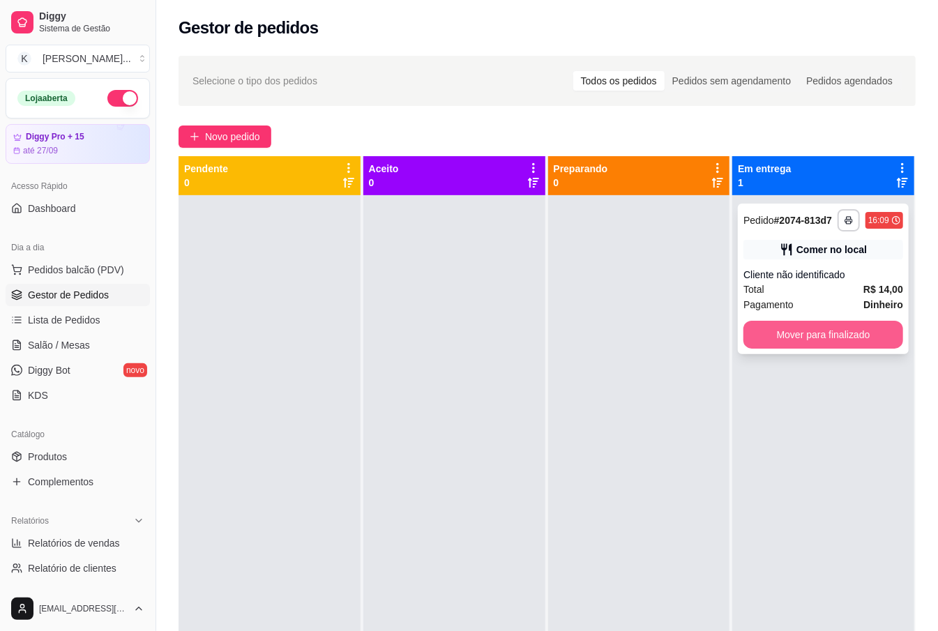
click at [787, 330] on button "Mover para finalizado" at bounding box center [823, 335] width 160 height 28
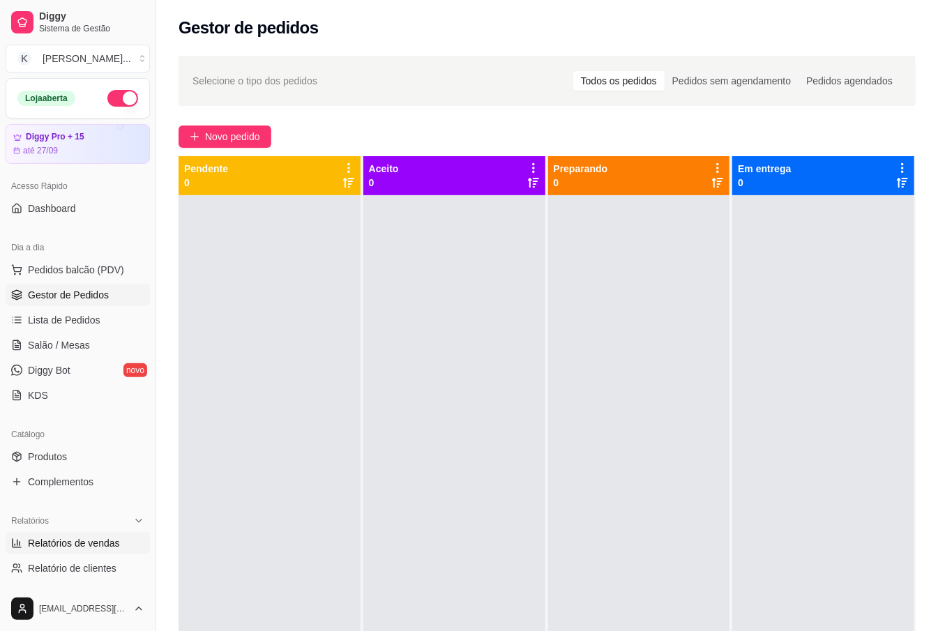
click at [76, 540] on span "Relatórios de vendas" at bounding box center [74, 543] width 92 height 14
select select "ALL"
select select "0"
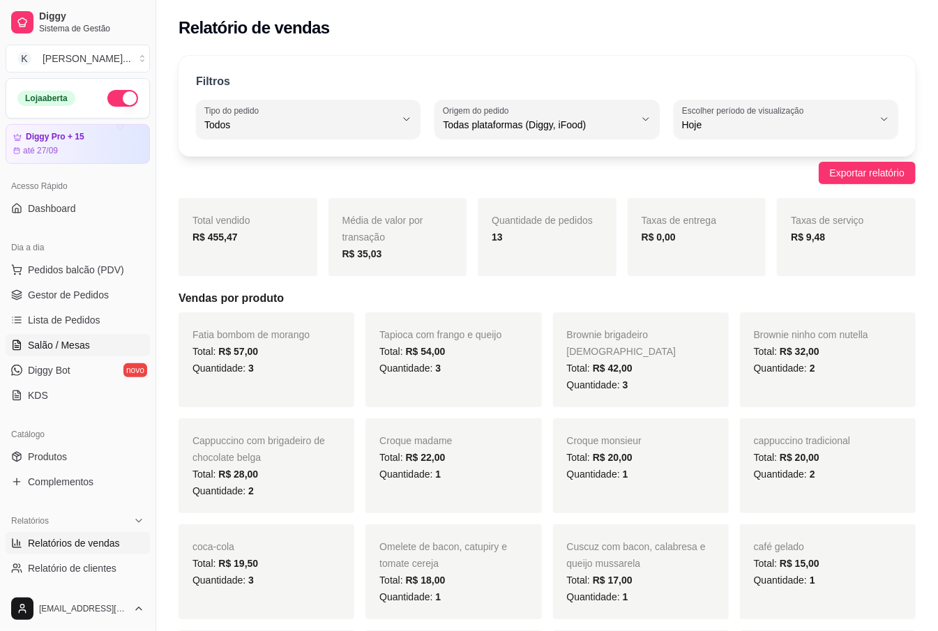
click at [77, 341] on span "Salão / Mesas" at bounding box center [59, 345] width 62 height 14
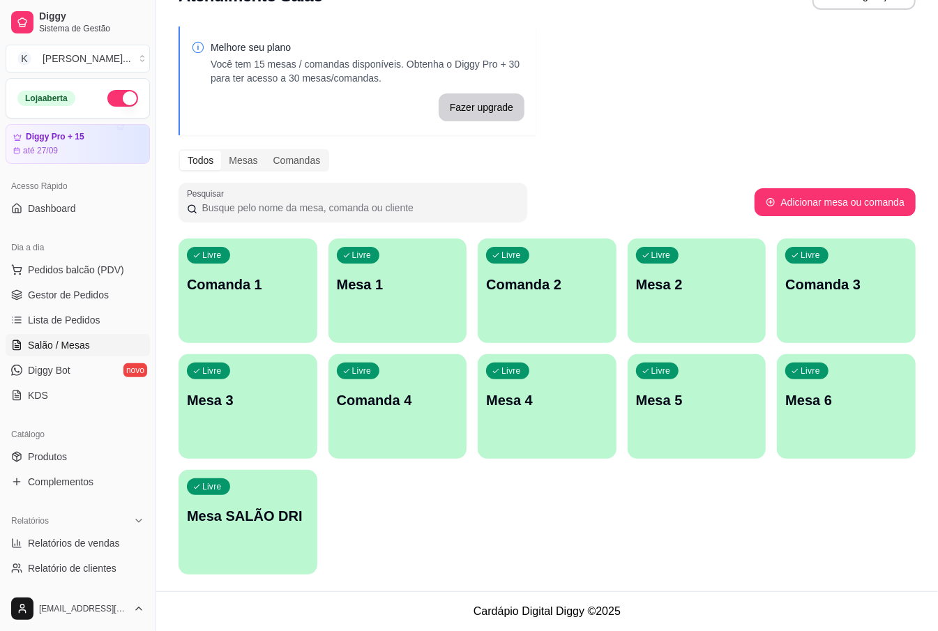
click at [173, 261] on div "Melhore seu plano Você tem 15 mesas / comandas disponíveis. Obtenha o Diggy Pro…" at bounding box center [547, 304] width 782 height 573
click at [400, 308] on div "Livre Mesa 1" at bounding box center [397, 283] width 139 height 88
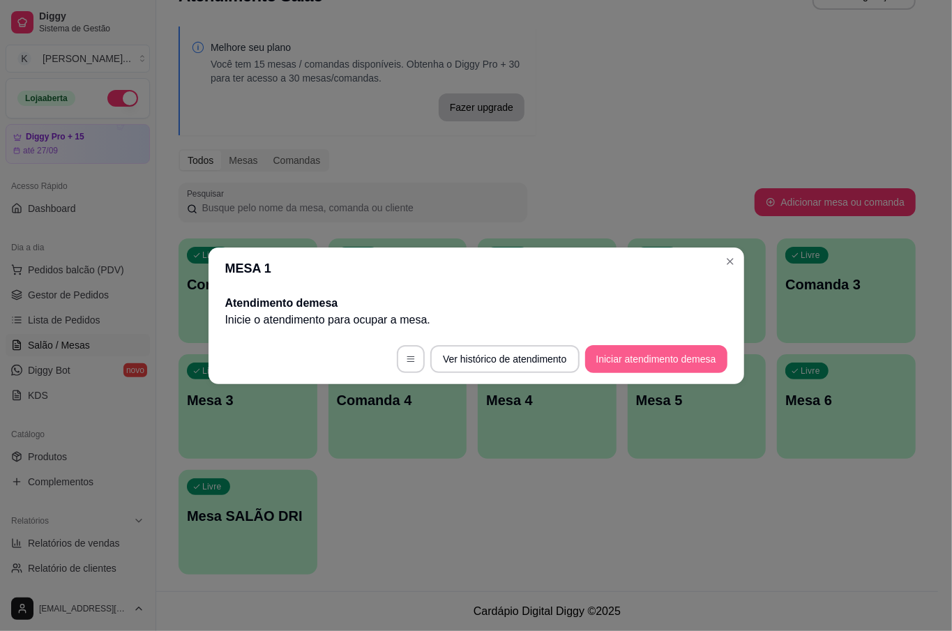
click at [637, 353] on button "Iniciar atendimento de mesa" at bounding box center [656, 359] width 142 height 28
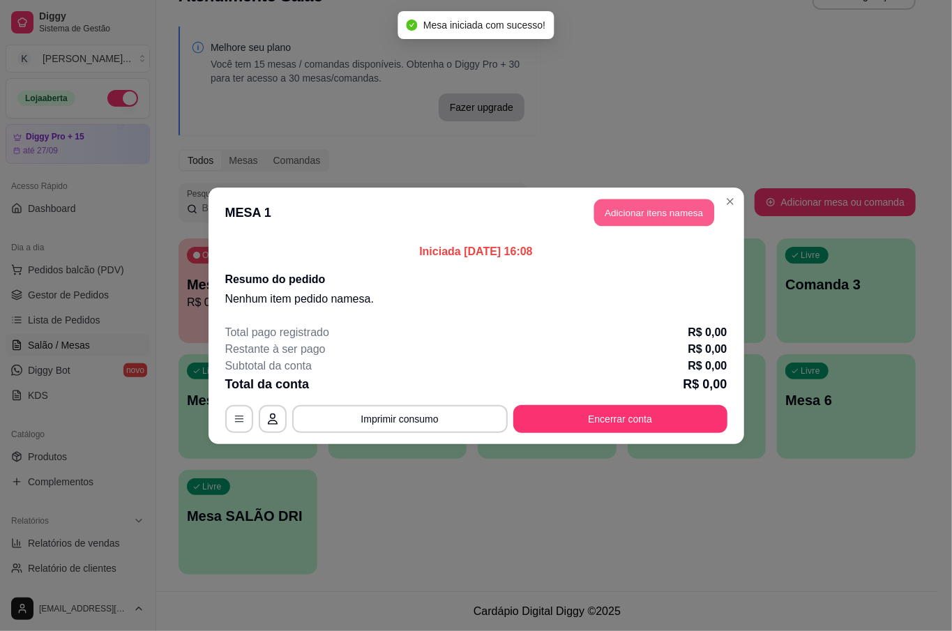
click at [648, 213] on button "Adicionar itens na mesa" at bounding box center [654, 212] width 120 height 27
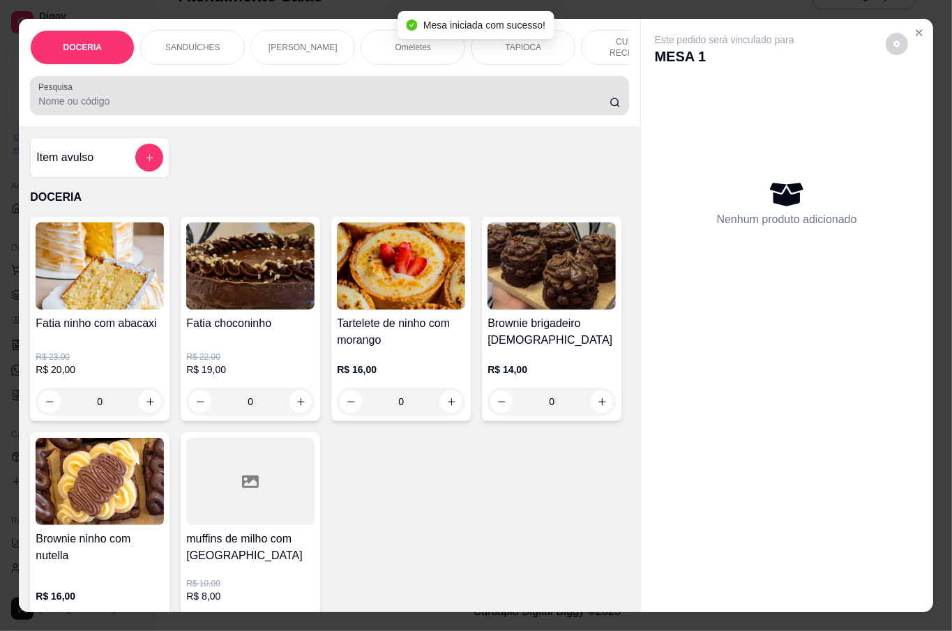
click at [278, 98] on input "Pesquisa" at bounding box center [323, 101] width 571 height 14
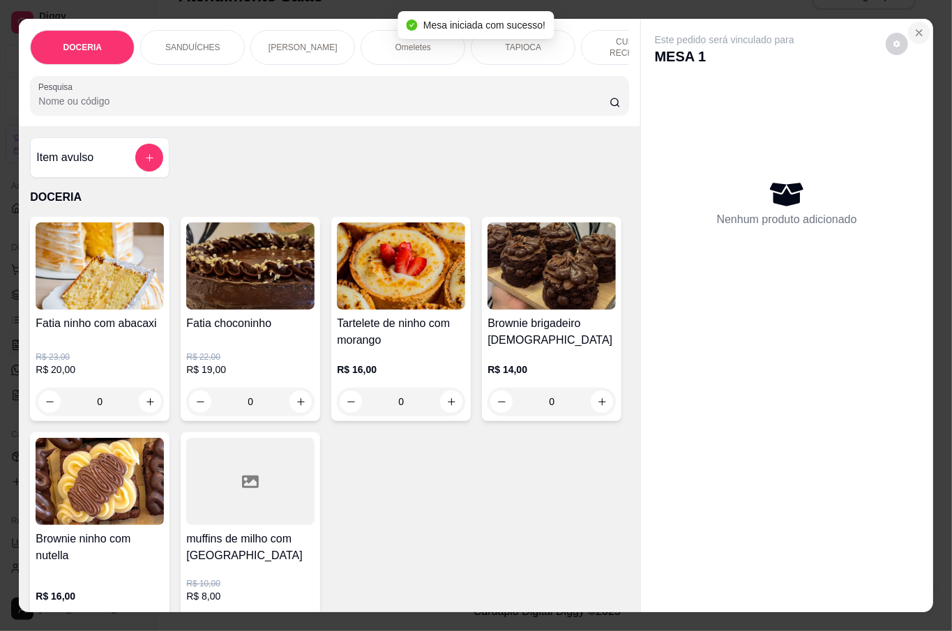
click at [918, 27] on icon "Close" at bounding box center [919, 32] width 11 height 11
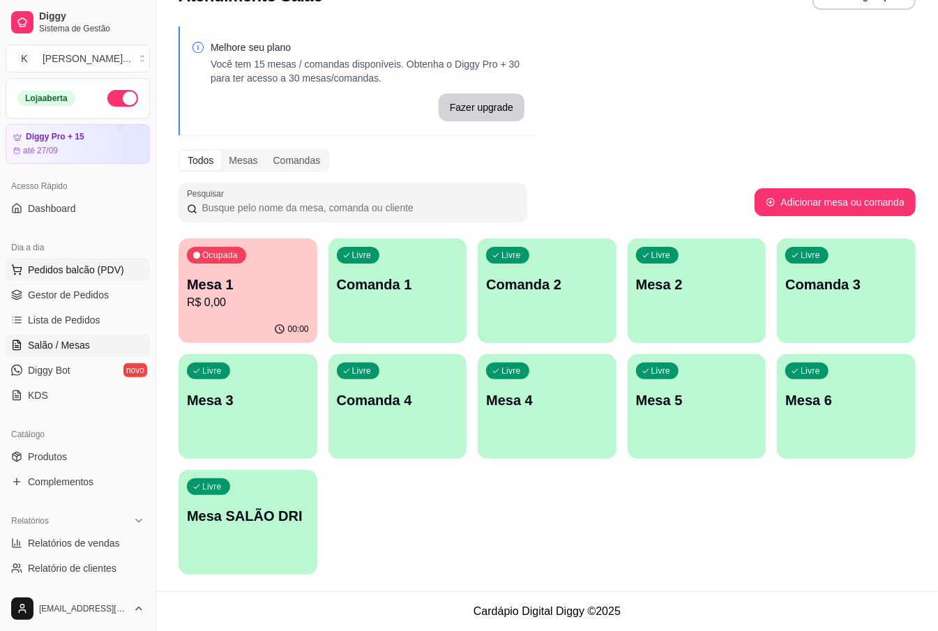
click at [64, 266] on span "Pedidos balcão (PDV)" at bounding box center [76, 270] width 96 height 14
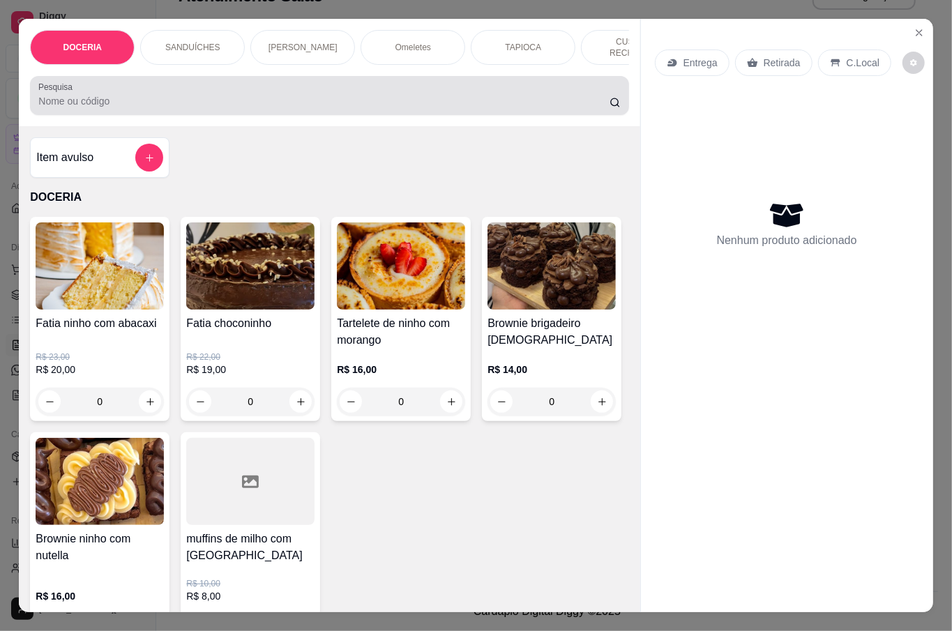
click at [531, 88] on div at bounding box center [329, 96] width 582 height 28
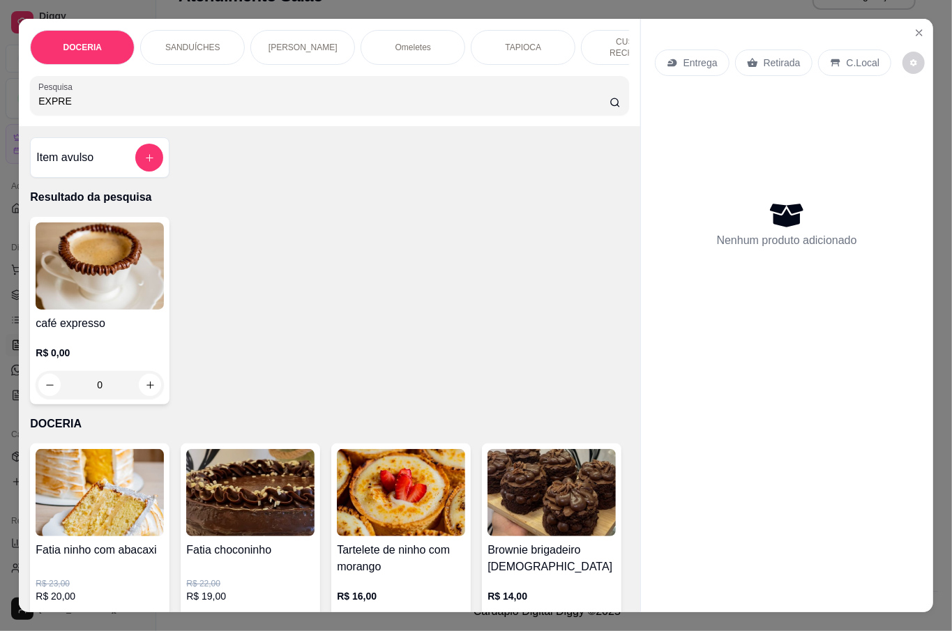
type input "EXPRE"
click at [77, 341] on div "R$ 0,00 0" at bounding box center [100, 365] width 128 height 67
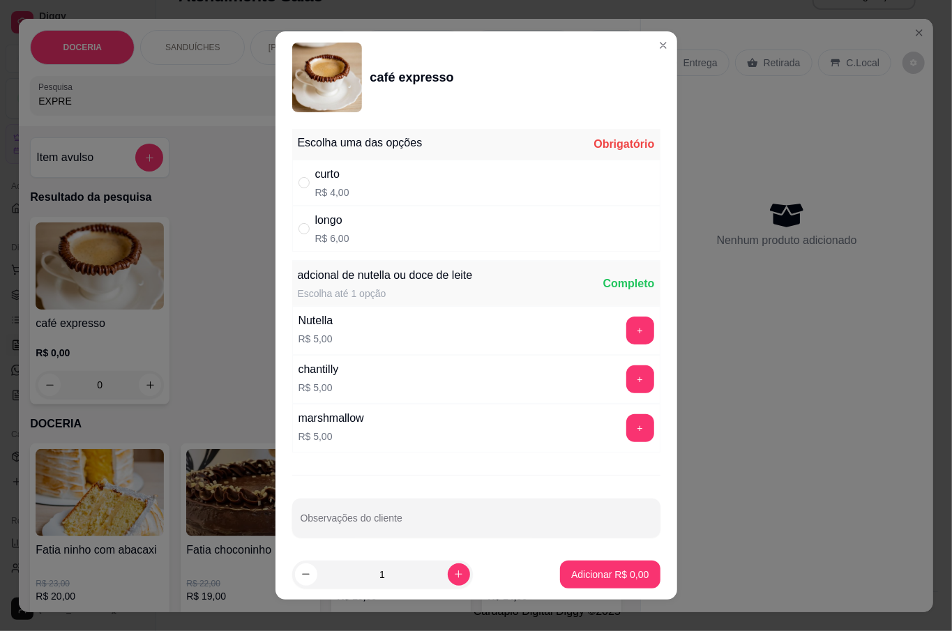
click at [315, 177] on div "curto" at bounding box center [332, 174] width 34 height 17
radio input "true"
click at [596, 565] on button "Adicionar R$ 4,00" at bounding box center [610, 575] width 100 height 28
type input "1"
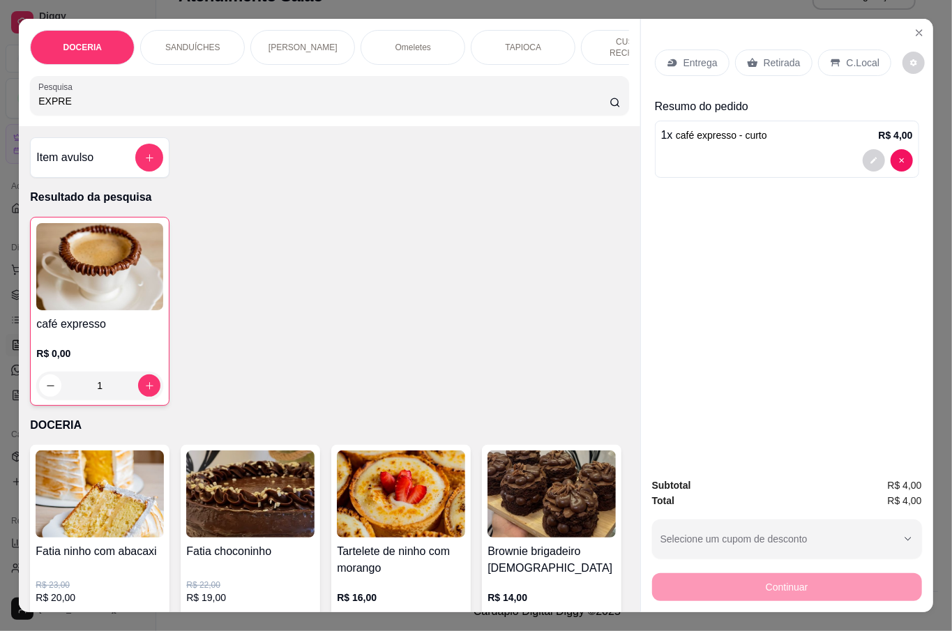
click at [849, 56] on p "C.Local" at bounding box center [863, 63] width 33 height 14
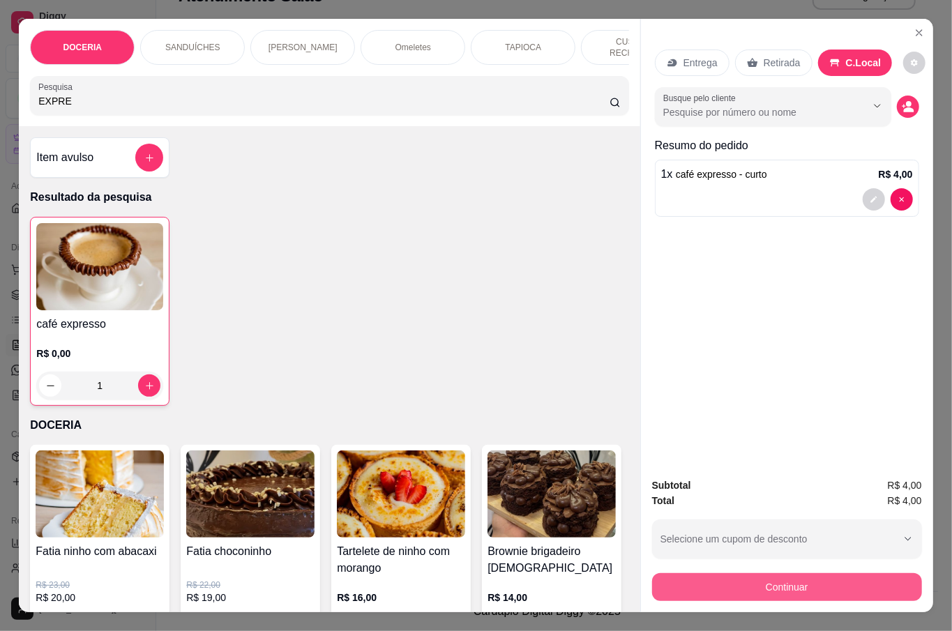
click at [851, 584] on button "Continuar" at bounding box center [787, 587] width 270 height 28
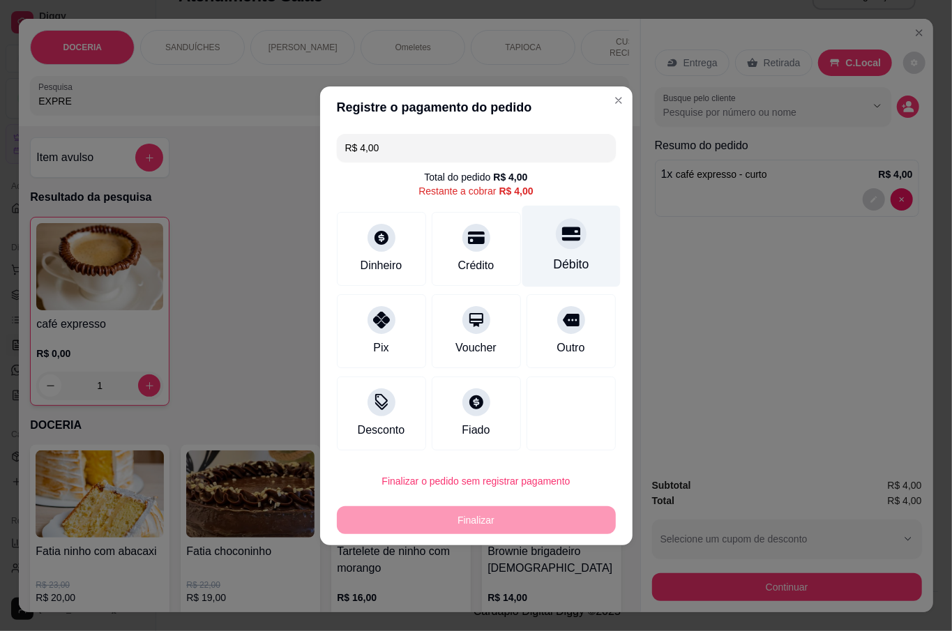
click at [556, 244] on div at bounding box center [571, 233] width 31 height 31
type input "R$ 0,00"
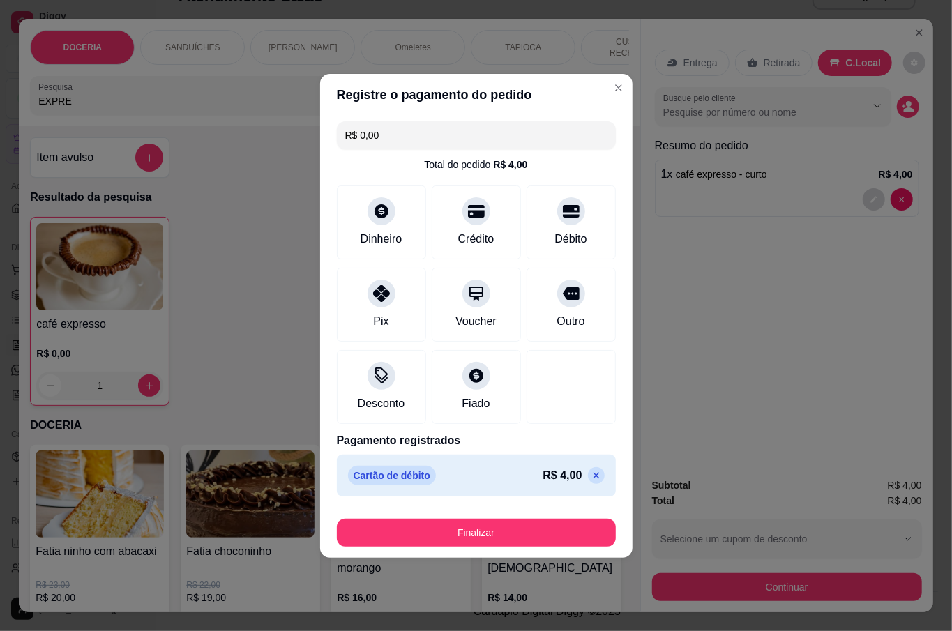
click at [527, 542] on button "Finalizar" at bounding box center [476, 533] width 279 height 28
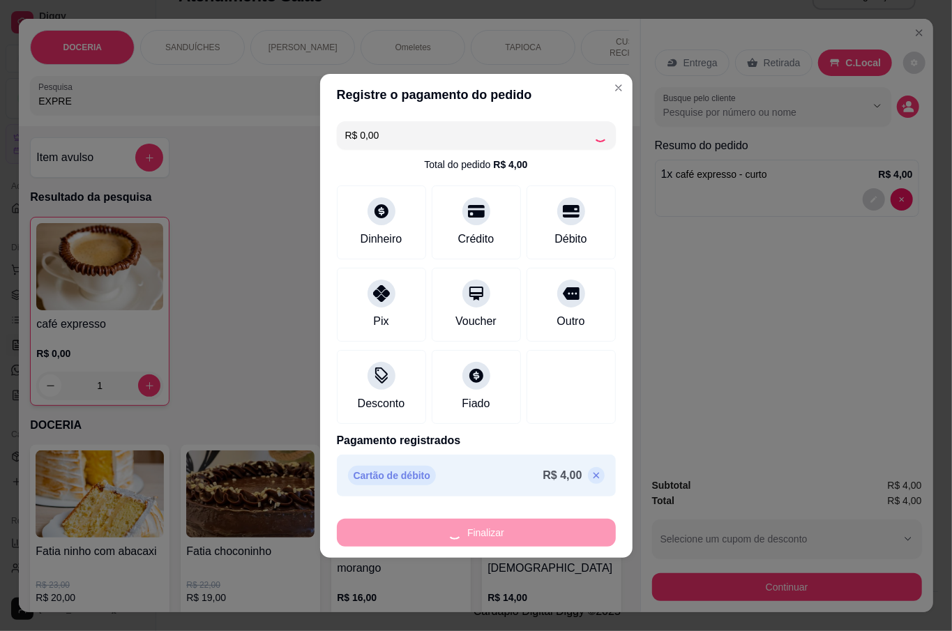
type input "0"
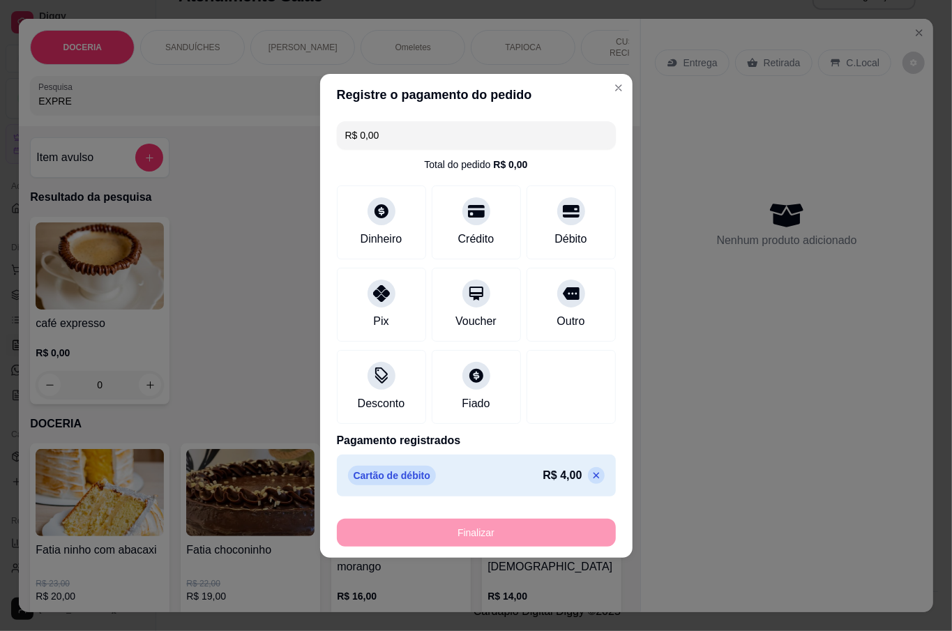
type input "-R$ 4,00"
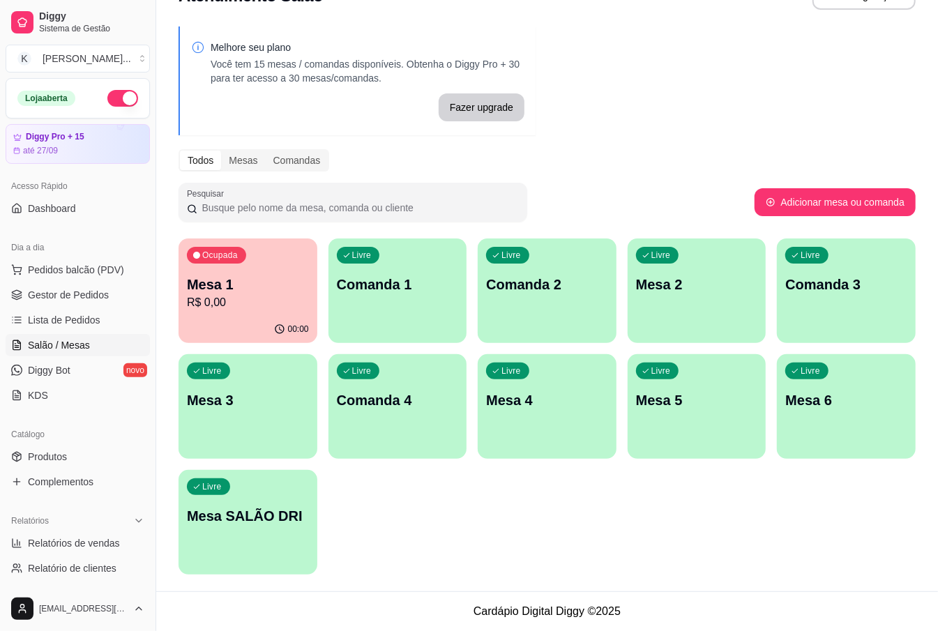
click at [636, 528] on div "Ocupada Mesa 1 R$ 0,00 00:00 Livre Comanda 1 Livre Comanda 2 Livre Mesa 2 Livre…" at bounding box center [547, 407] width 737 height 336
drag, startPoint x: 636, startPoint y: 528, endPoint x: 511, endPoint y: 467, distance: 139.4
click at [637, 528] on div "Ocupada Mesa 1 R$ 0,00 00:00 Livre Comanda 1 Livre Comanda 2 Livre Mesa 2 Livre…" at bounding box center [547, 407] width 737 height 336
click at [202, 287] on p "Mesa 1" at bounding box center [248, 285] width 122 height 20
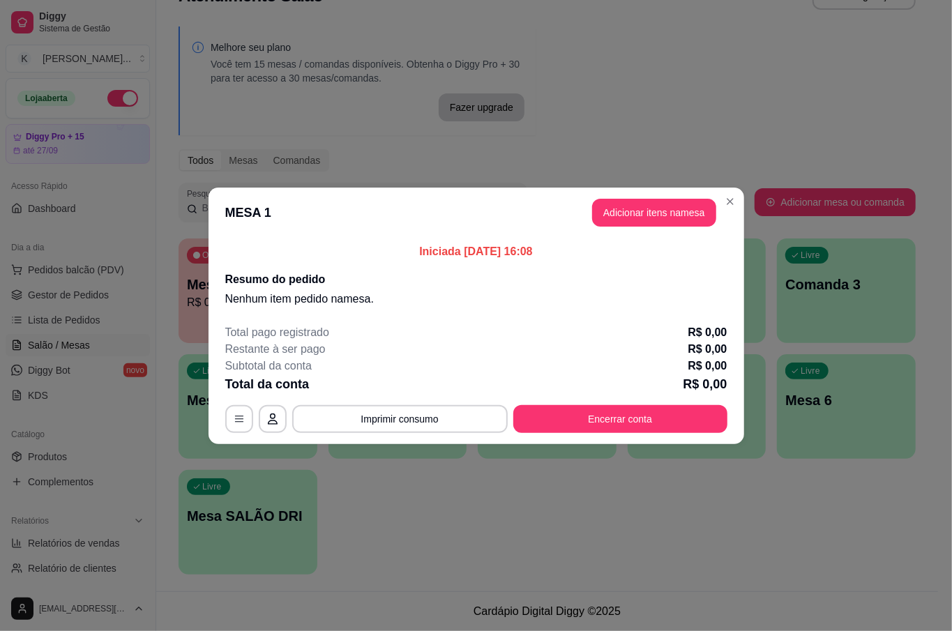
click at [612, 419] on button "Encerrar conta" at bounding box center [620, 419] width 214 height 28
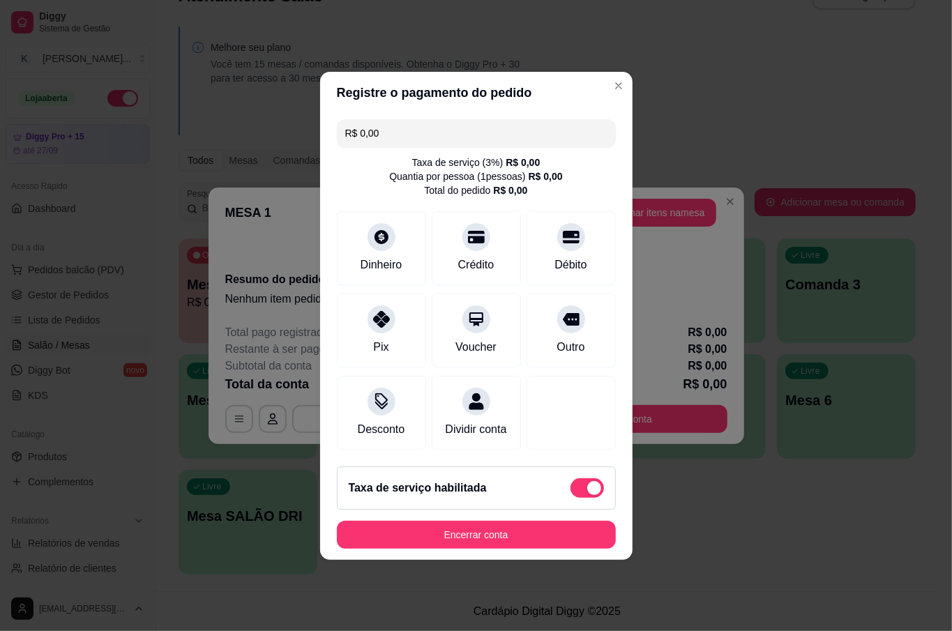
click at [568, 544] on button "Encerrar conta" at bounding box center [476, 535] width 279 height 28
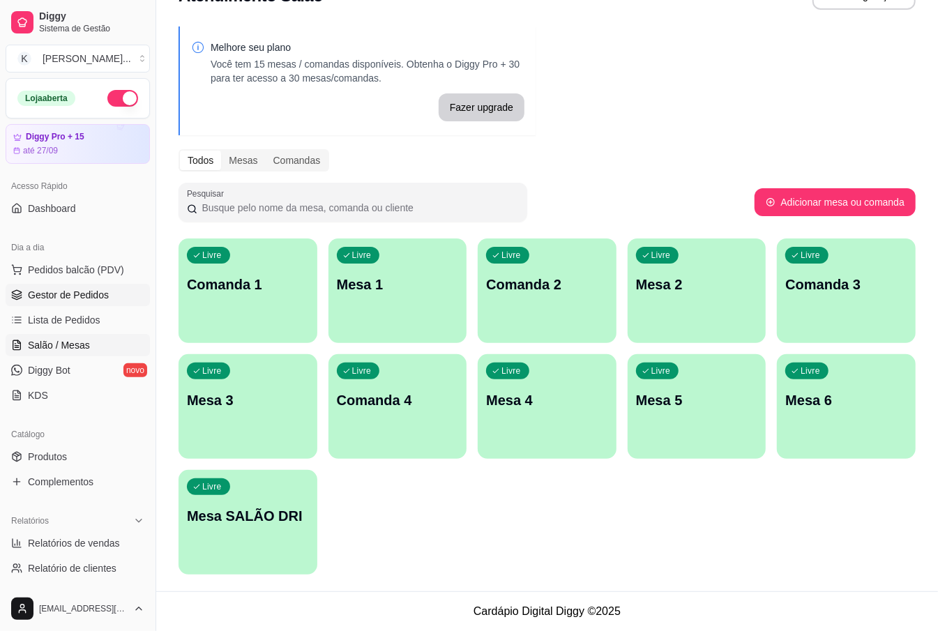
click at [107, 292] on link "Gestor de Pedidos" at bounding box center [78, 295] width 144 height 22
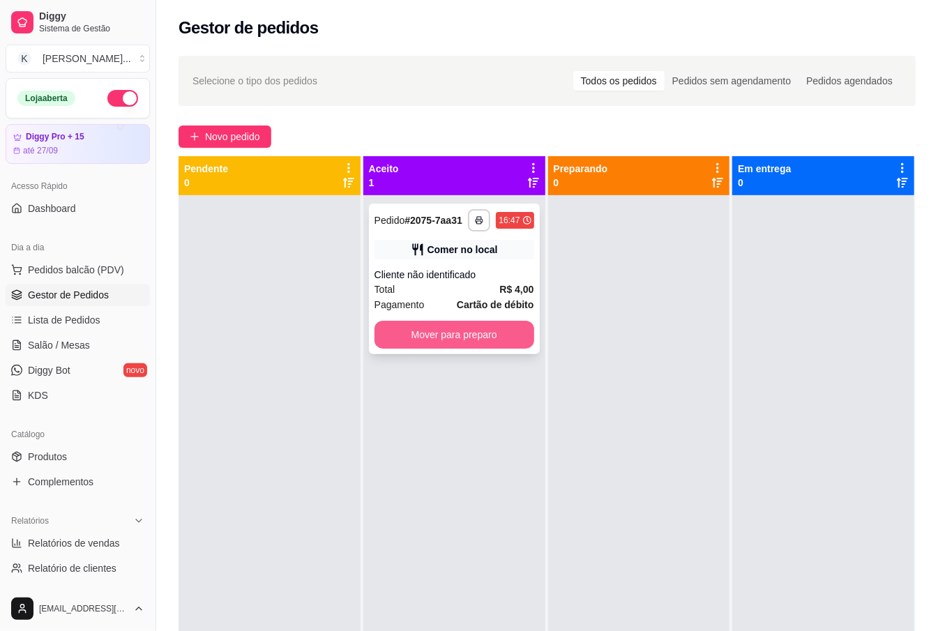
click at [486, 338] on button "Mover para preparo" at bounding box center [455, 335] width 160 height 28
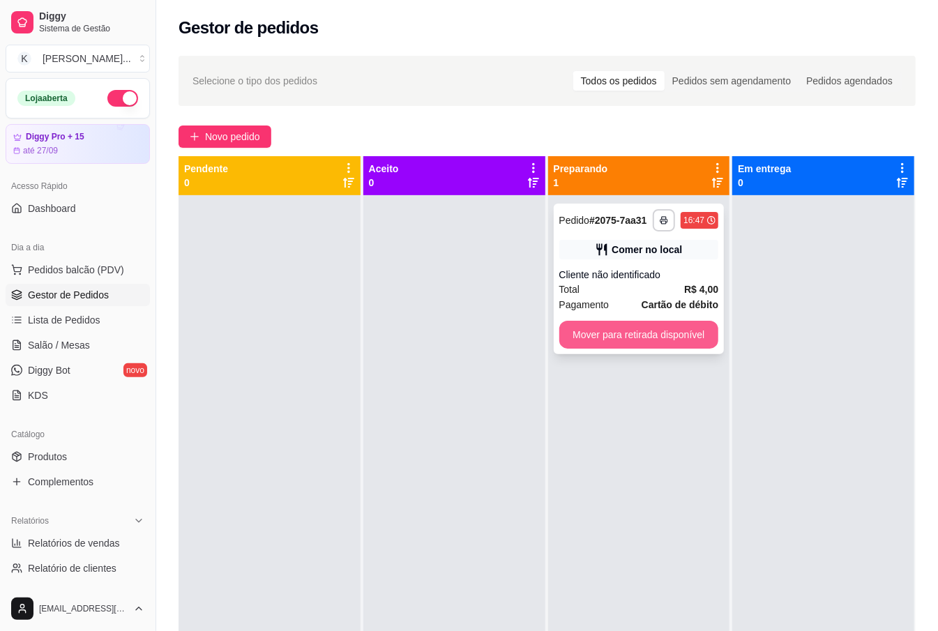
click at [640, 333] on button "Mover para retirada disponível" at bounding box center [639, 335] width 160 height 28
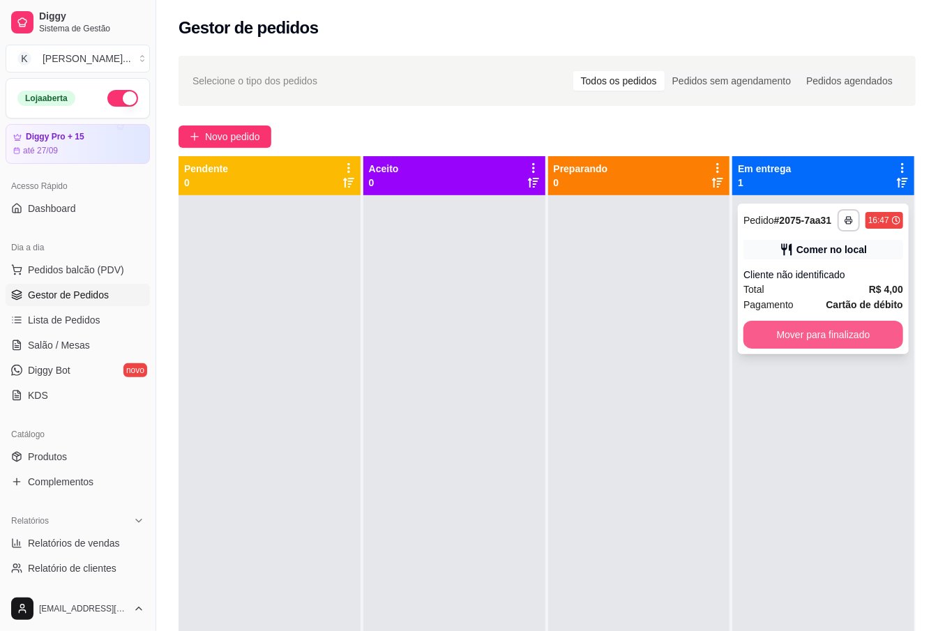
click at [779, 333] on button "Mover para finalizado" at bounding box center [823, 335] width 160 height 28
